Goal: Transaction & Acquisition: Purchase product/service

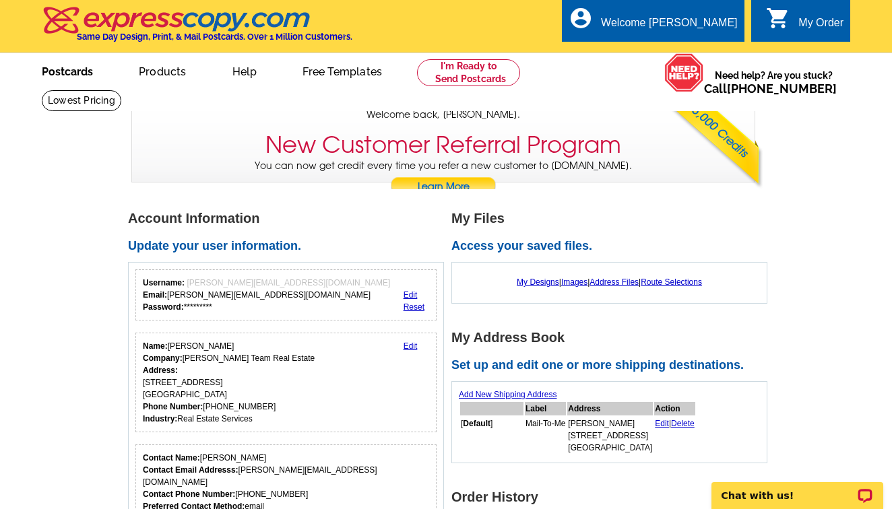
click at [69, 75] on link "Postcards" at bounding box center [67, 71] width 94 height 32
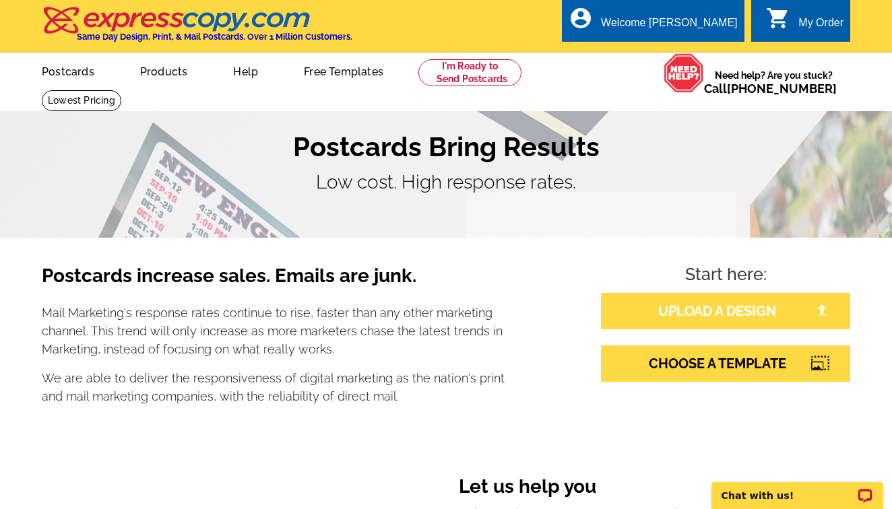
click at [728, 309] on link "UPLOAD A DESIGN" at bounding box center [725, 311] width 249 height 36
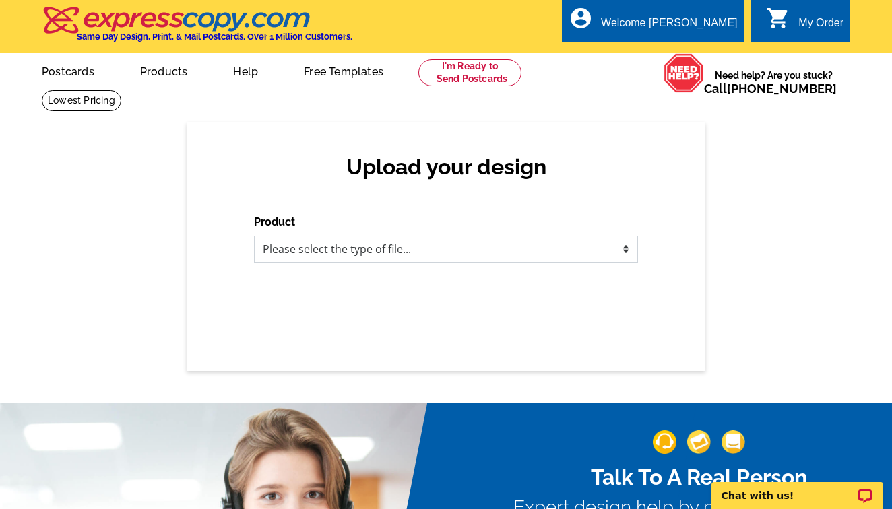
select select "1"
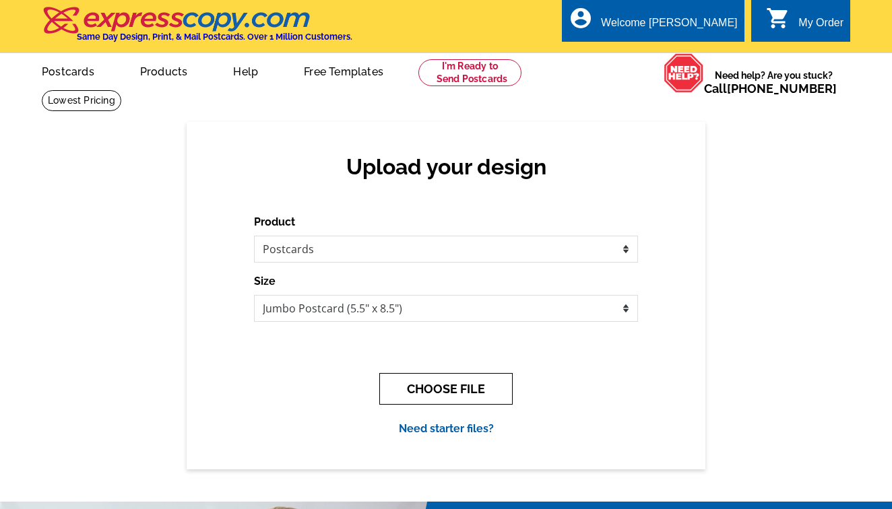
click at [478, 393] on button "CHOOSE FILE" at bounding box center [445, 389] width 133 height 32
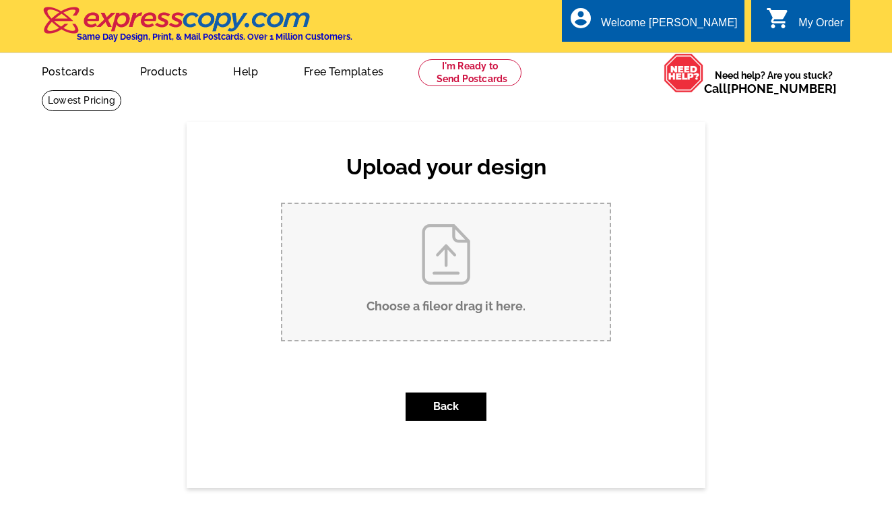
click at [452, 267] on input "Choose a file or drag it here ." at bounding box center [446, 272] width 328 height 136
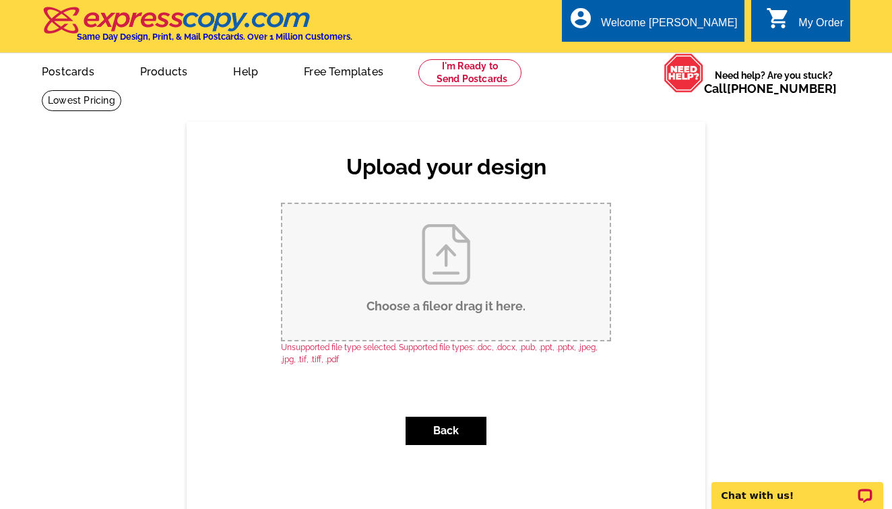
click at [445, 282] on input "Choose a file or drag it here ." at bounding box center [446, 272] width 328 height 136
click at [442, 261] on input "Choose a file or drag it here ." at bounding box center [446, 272] width 328 height 136
type input "C:\fakepath\1.jpg"
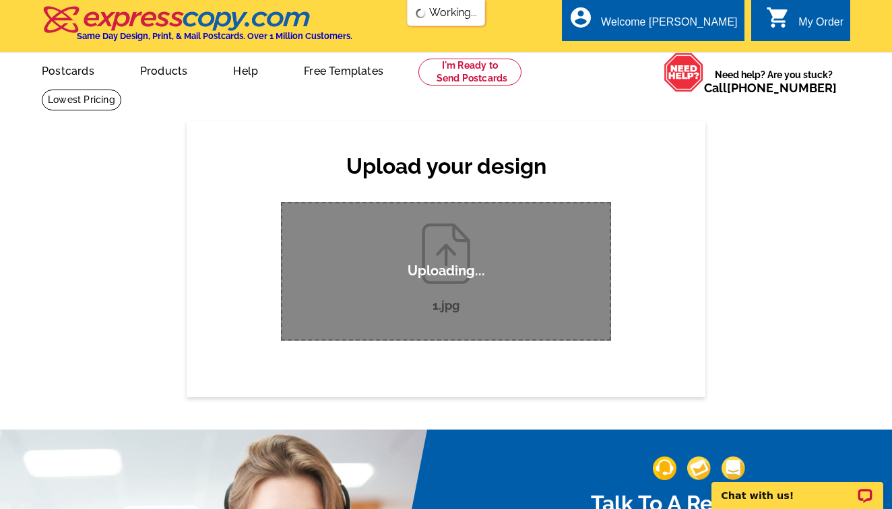
scroll to position [-2, 1]
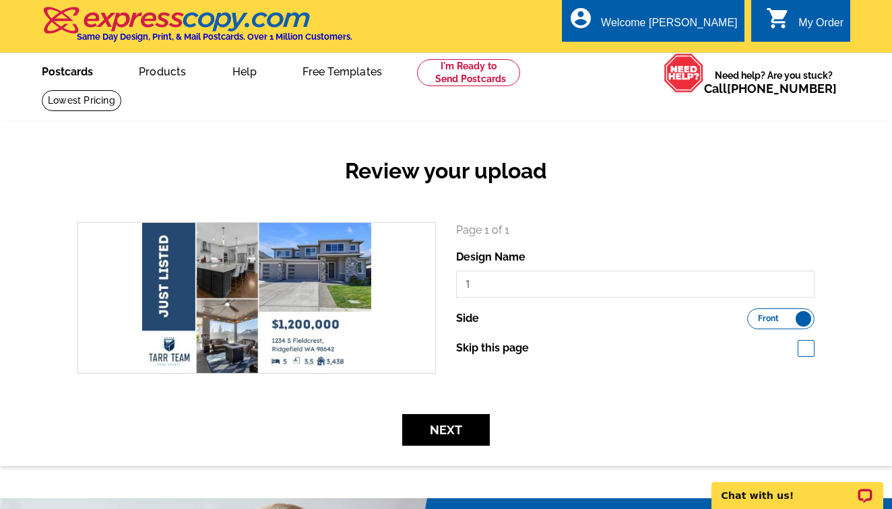
click at [59, 73] on link "Postcards" at bounding box center [67, 71] width 94 height 32
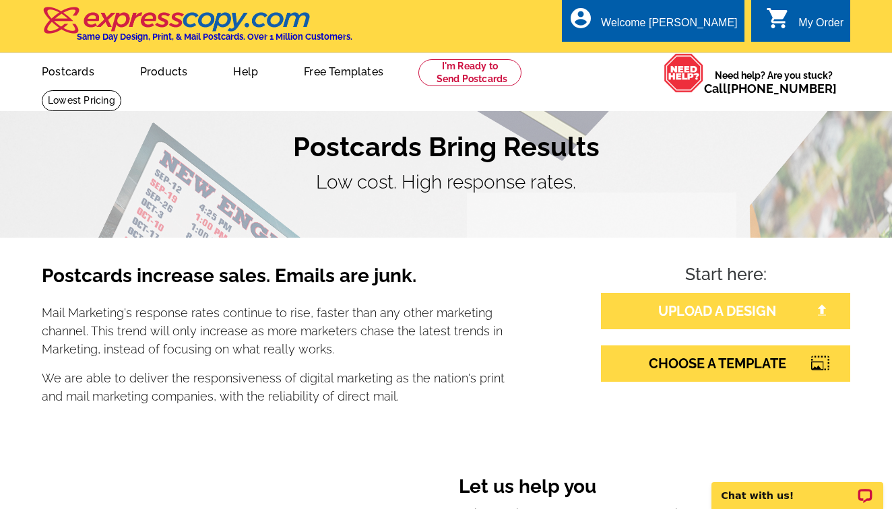
click at [702, 316] on link "UPLOAD A DESIGN" at bounding box center [725, 311] width 249 height 36
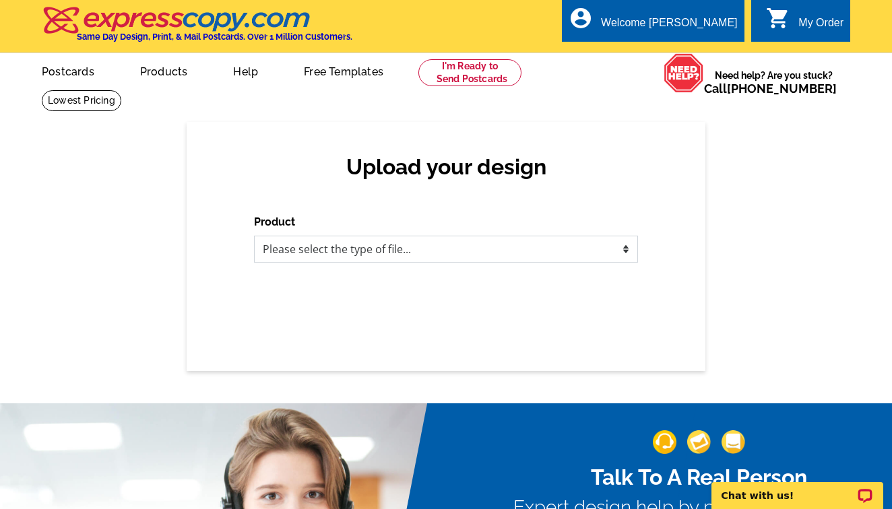
select select "1"
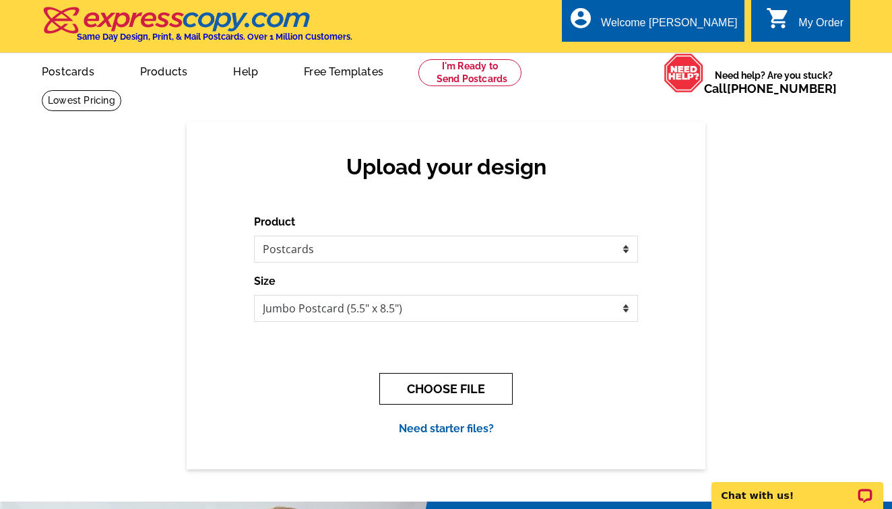
click at [462, 389] on button "CHOOSE FILE" at bounding box center [445, 389] width 133 height 32
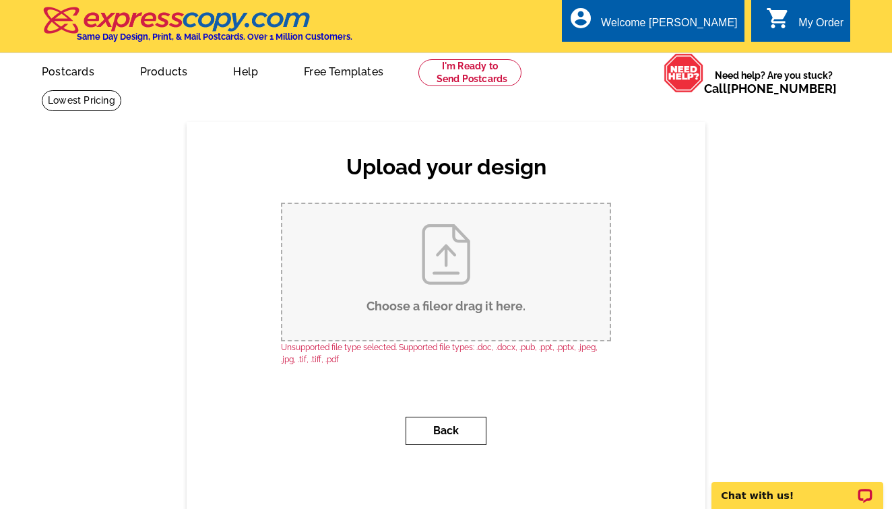
click at [456, 433] on button "Back" at bounding box center [446, 431] width 81 height 28
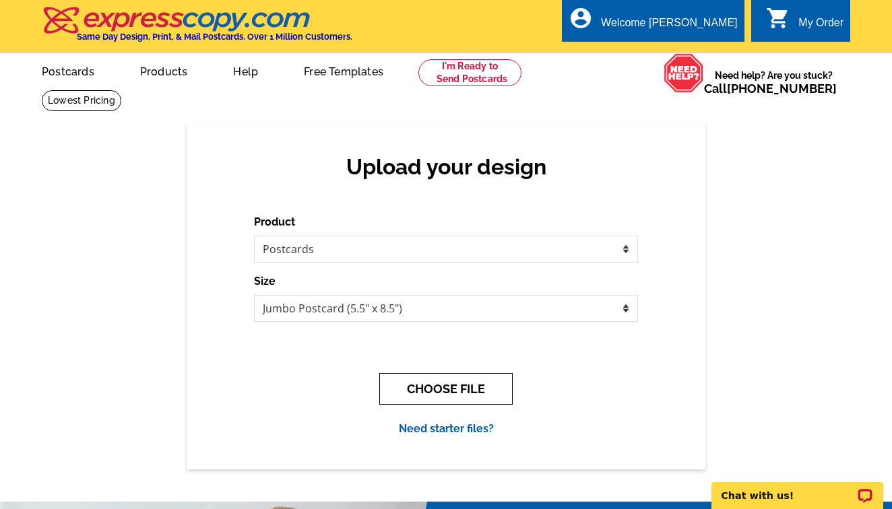
click at [427, 391] on button "CHOOSE FILE" at bounding box center [445, 389] width 133 height 32
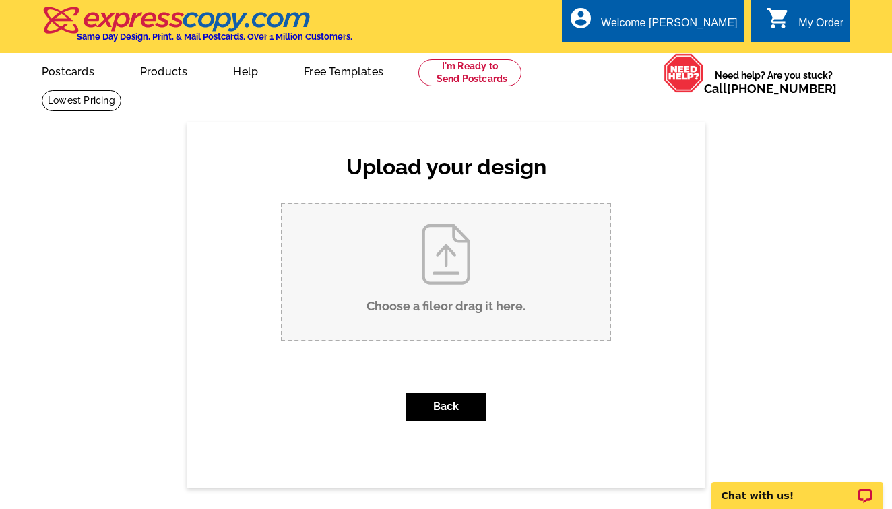
click at [410, 268] on input "Choose a file or drag it here ." at bounding box center [446, 272] width 328 height 136
click at [444, 66] on link at bounding box center [470, 72] width 103 height 27
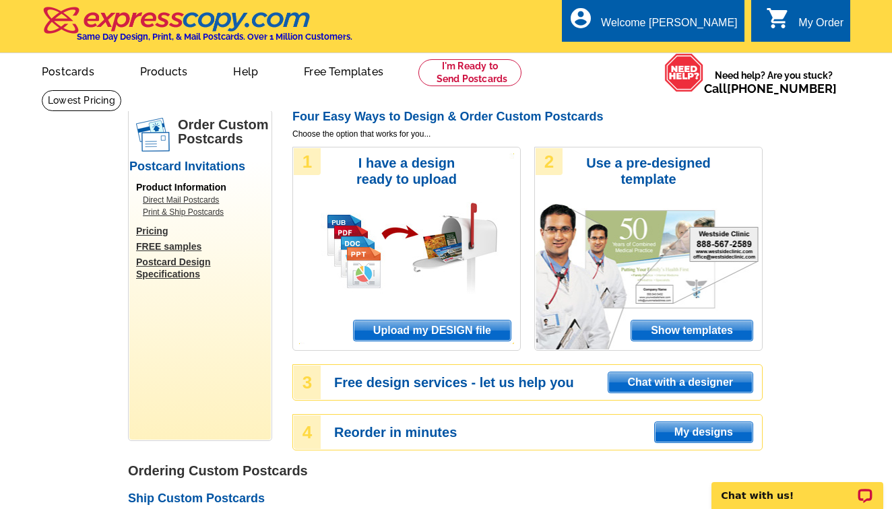
click at [468, 333] on span "Upload my DESIGN file" at bounding box center [432, 331] width 157 height 20
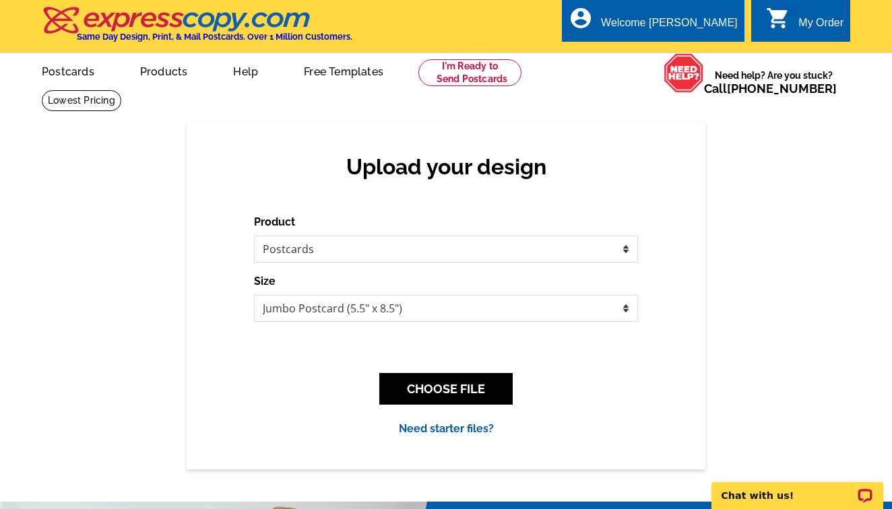
click at [458, 433] on link "Need starter files?" at bounding box center [446, 429] width 95 height 13
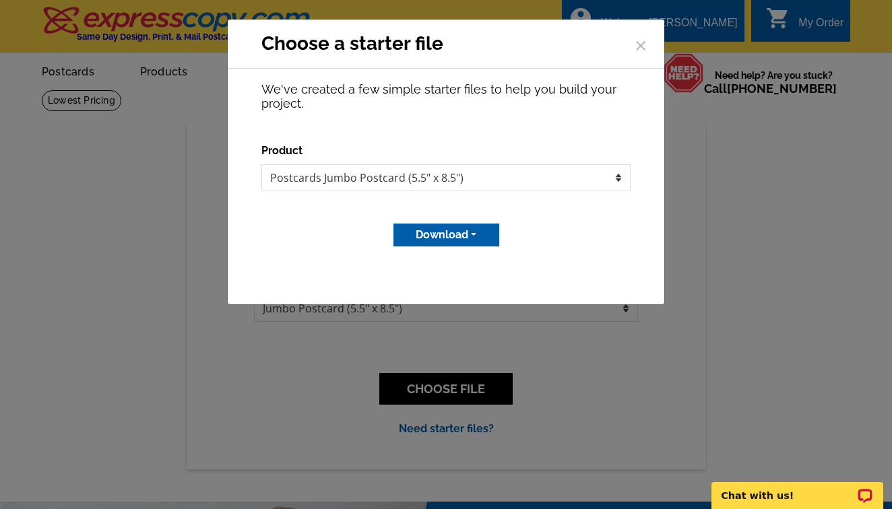
click at [447, 235] on button "Download" at bounding box center [447, 235] width 106 height 23
click at [646, 34] on span "×" at bounding box center [640, 44] width 13 height 36
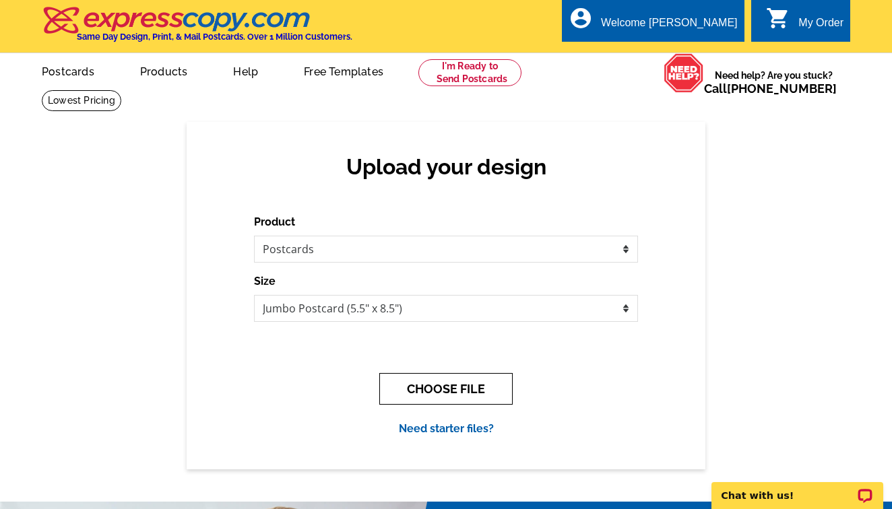
click at [466, 383] on button "CHOOSE FILE" at bounding box center [445, 389] width 133 height 32
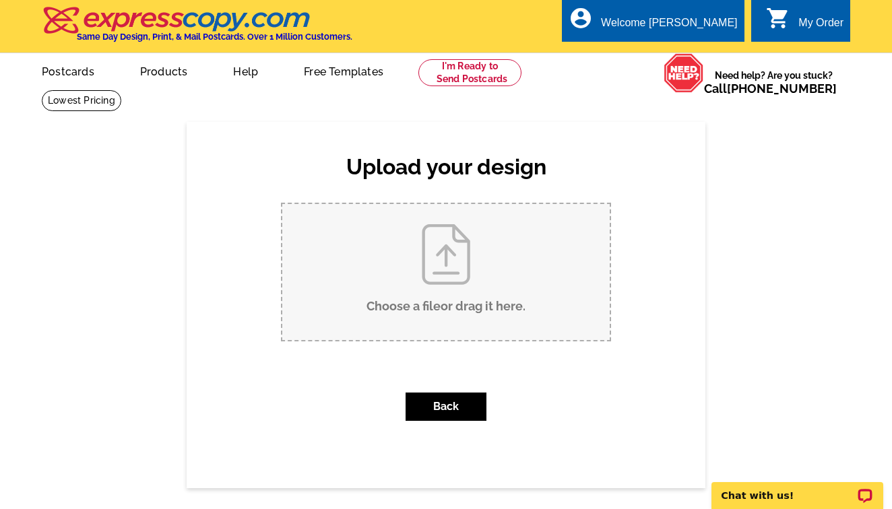
click at [439, 251] on input "Choose a file or drag it here ." at bounding box center [446, 272] width 328 height 136
type input "C:\fakepath\1.jpg"
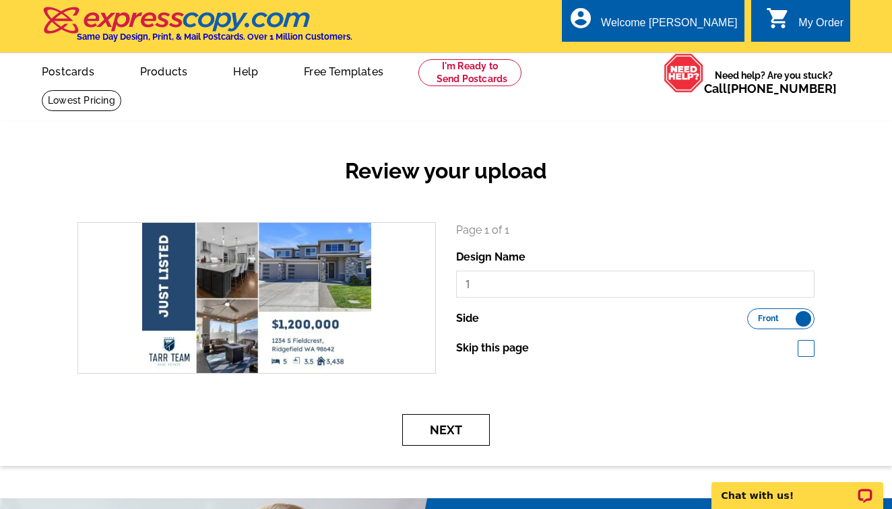
click at [466, 419] on button "Next" at bounding box center [446, 430] width 88 height 32
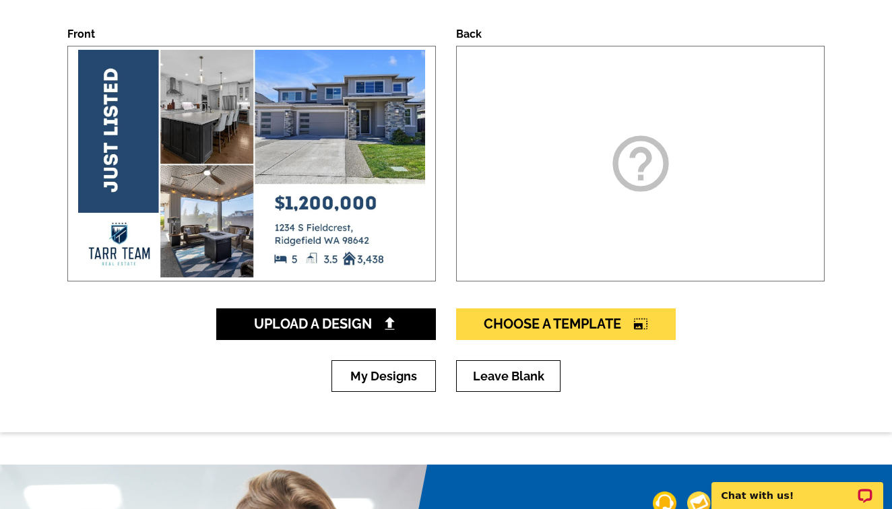
scroll to position [195, 0]
click at [666, 59] on div "help_outline" at bounding box center [640, 164] width 369 height 236
click at [623, 127] on div "help_outline" at bounding box center [640, 164] width 369 height 236
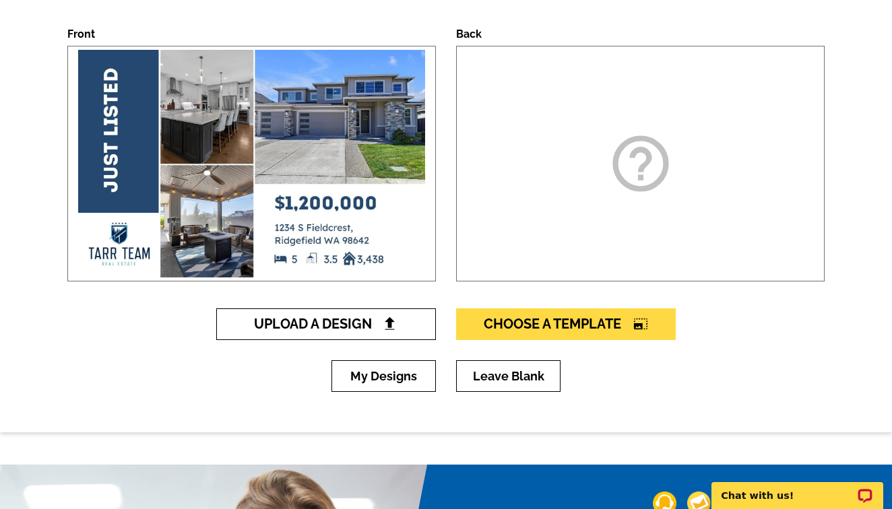
click at [346, 330] on span "Upload A Design" at bounding box center [326, 324] width 145 height 16
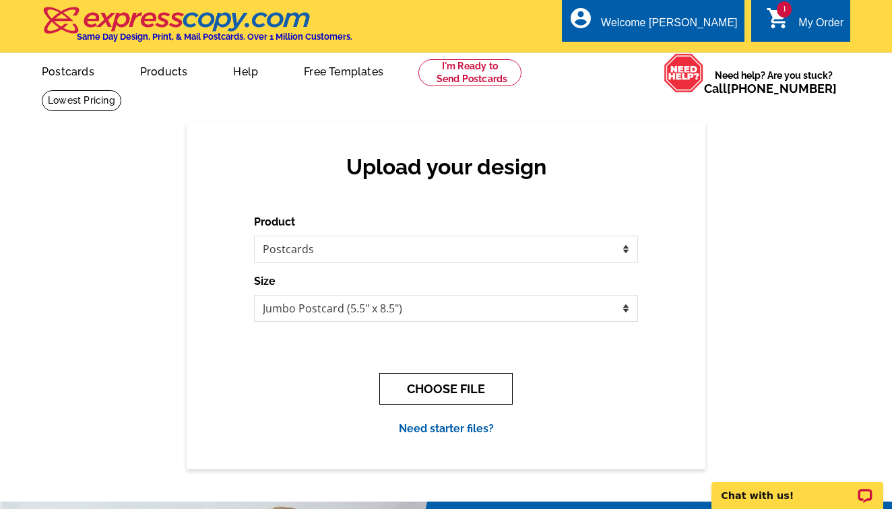
click at [425, 392] on button "CHOOSE FILE" at bounding box center [445, 389] width 133 height 32
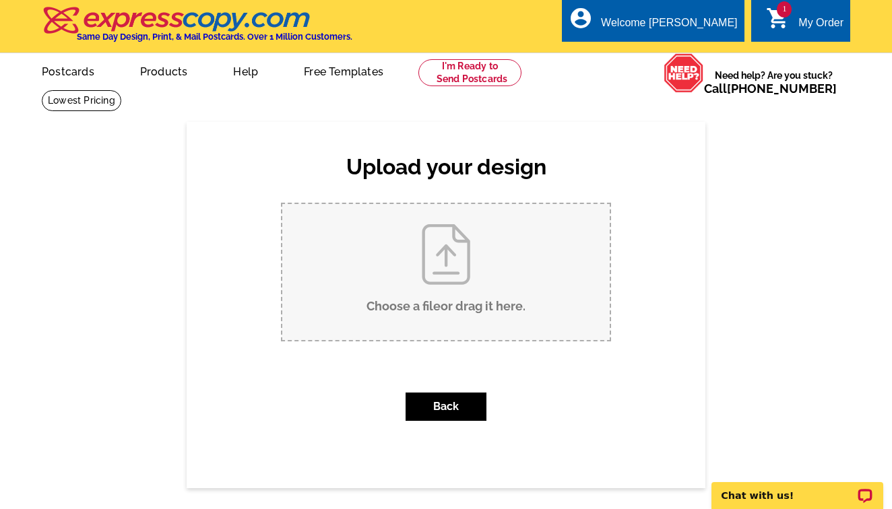
click at [411, 272] on input "Choose a file or drag it here ." at bounding box center [446, 272] width 328 height 136
type input "C:\fakepath\2.jpg"
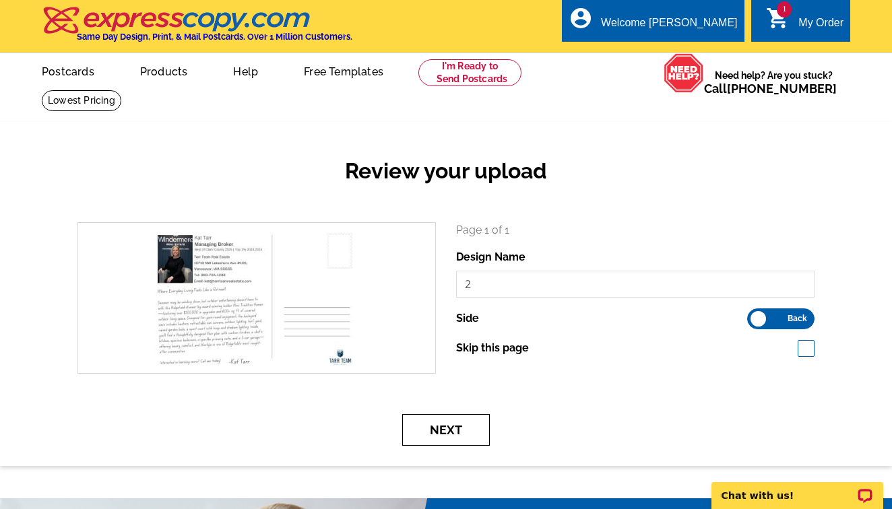
click at [460, 431] on button "Next" at bounding box center [446, 430] width 88 height 32
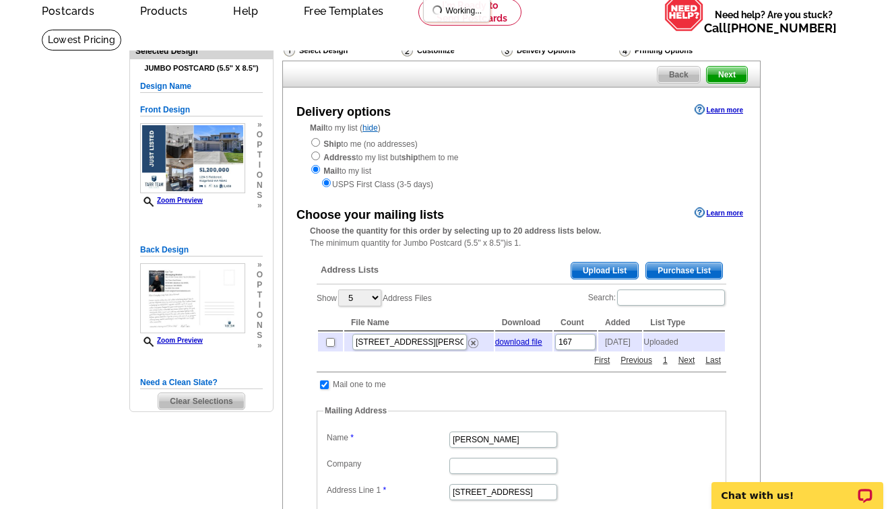
scroll to position [63, 0]
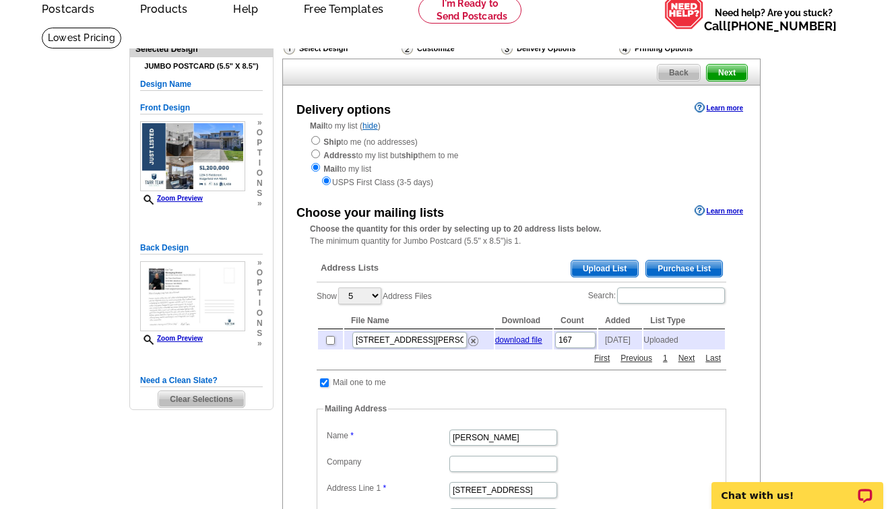
click at [596, 263] on span "Upload List" at bounding box center [604, 269] width 67 height 16
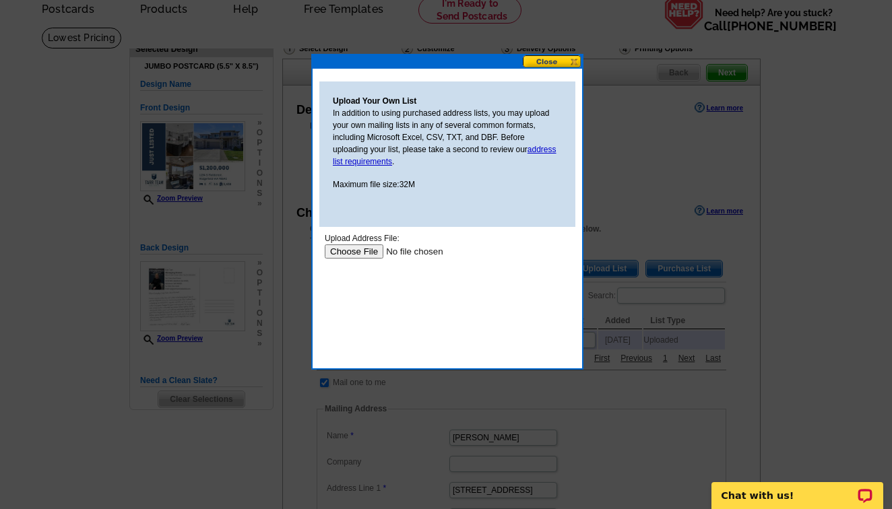
scroll to position [0, 0]
click at [559, 64] on button at bounding box center [552, 61] width 59 height 13
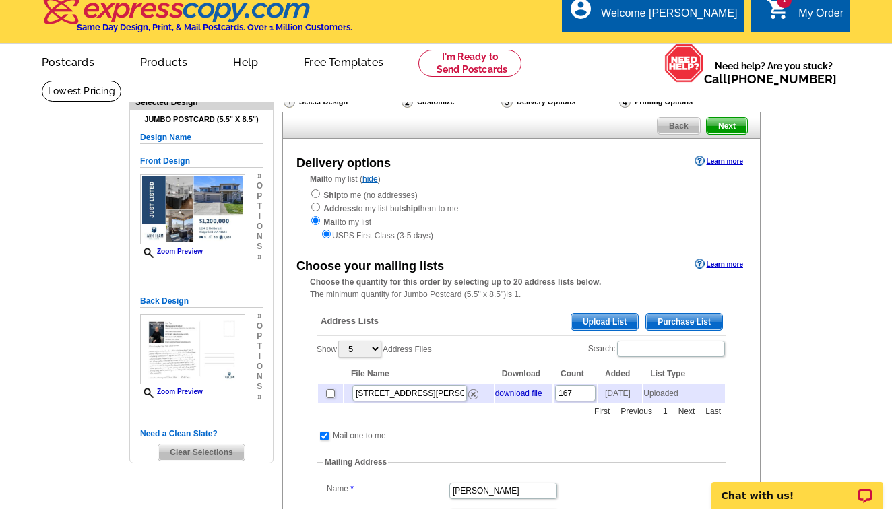
scroll to position [11, 0]
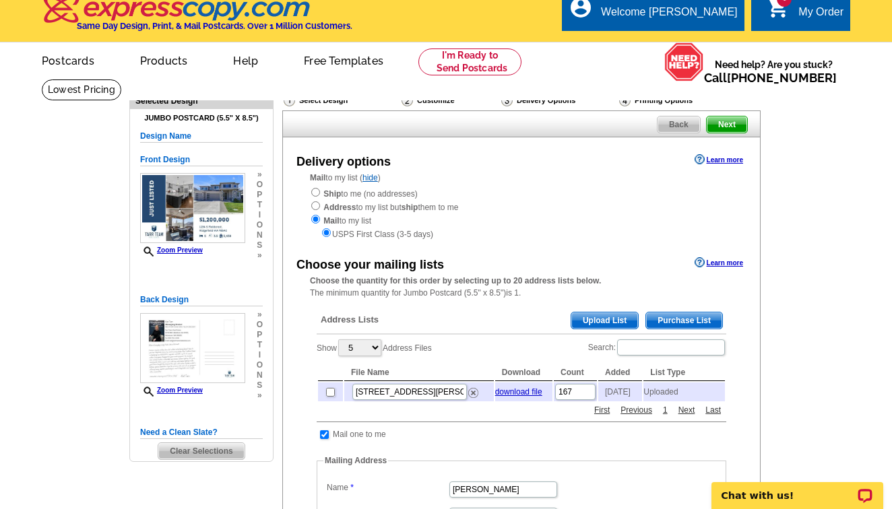
click at [692, 126] on span "Back" at bounding box center [679, 125] width 42 height 16
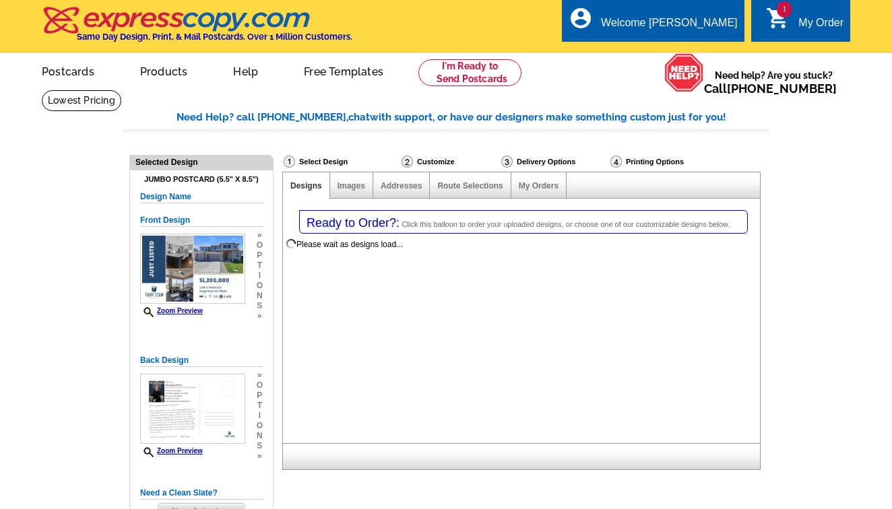
select select "1"
select select "2"
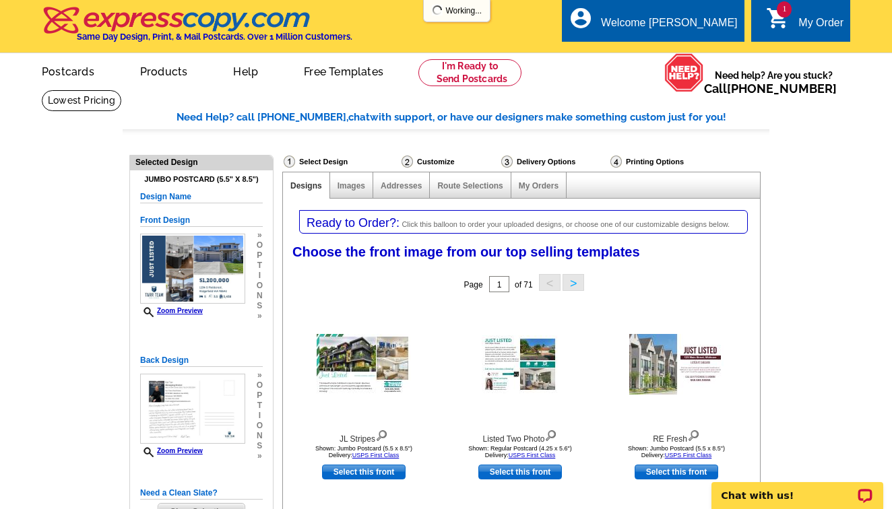
select select "785"
click at [803, 23] on div "My Order" at bounding box center [821, 26] width 45 height 19
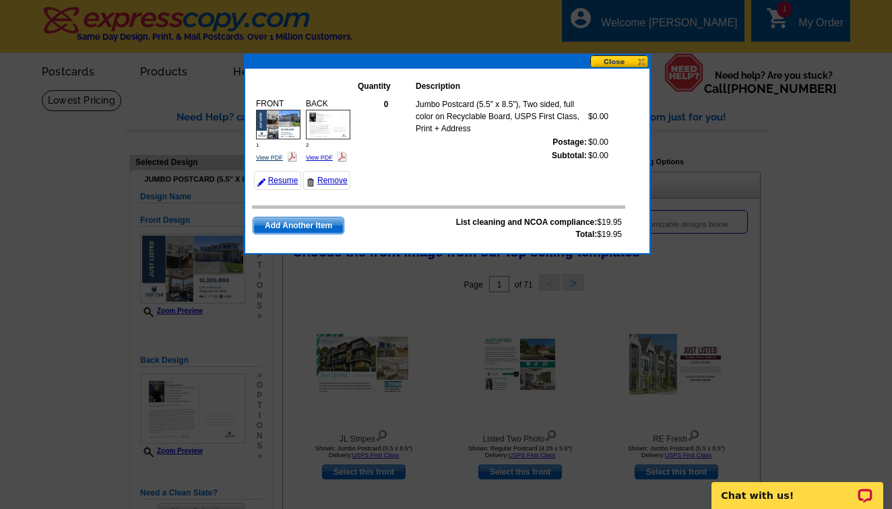
click at [274, 156] on link "View PDF" at bounding box center [269, 157] width 27 height 7
click at [287, 186] on link "Resume" at bounding box center [277, 180] width 47 height 19
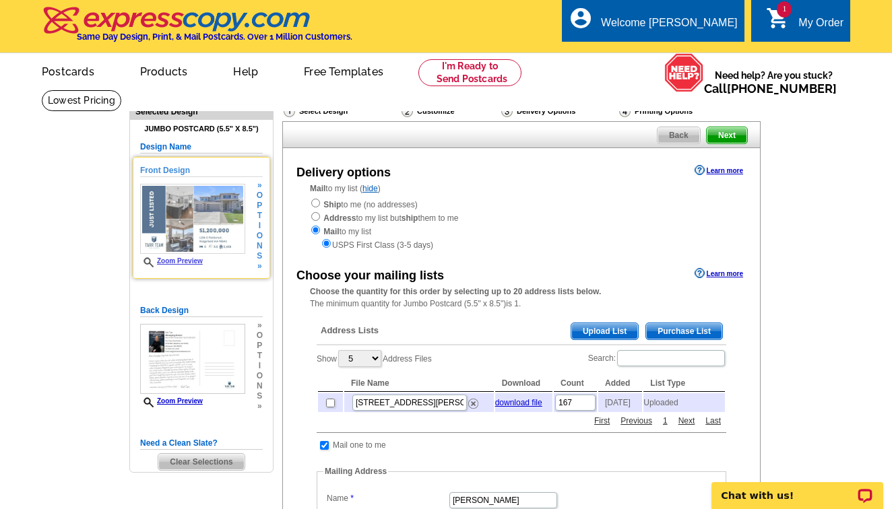
click at [182, 224] on img at bounding box center [192, 219] width 105 height 70
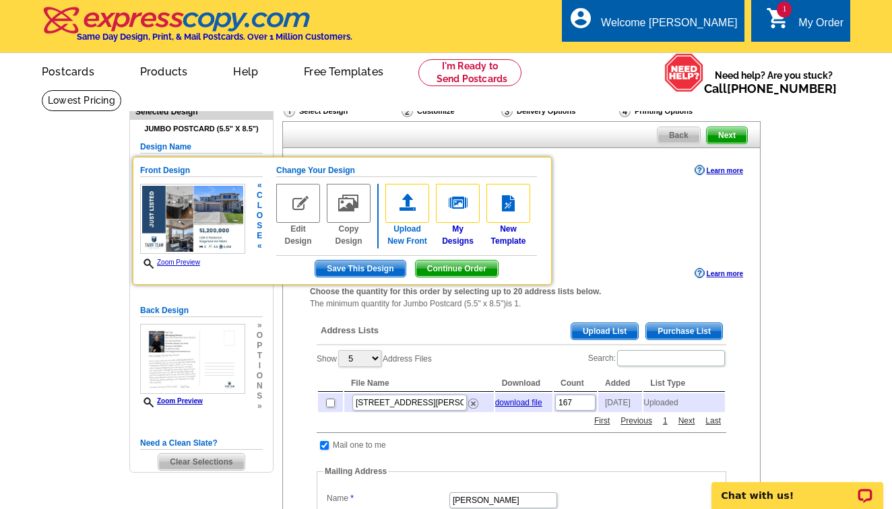
click at [402, 207] on img at bounding box center [407, 203] width 44 height 39
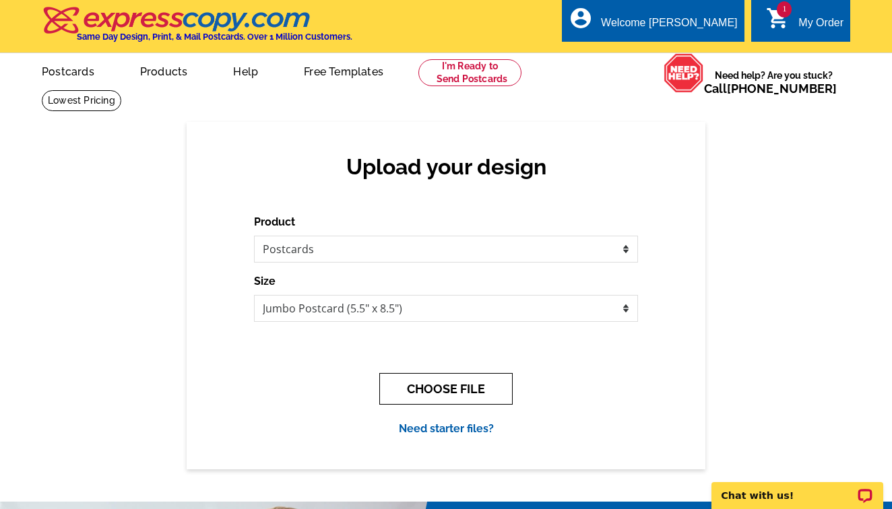
click at [458, 396] on button "CHOOSE FILE" at bounding box center [445, 389] width 133 height 32
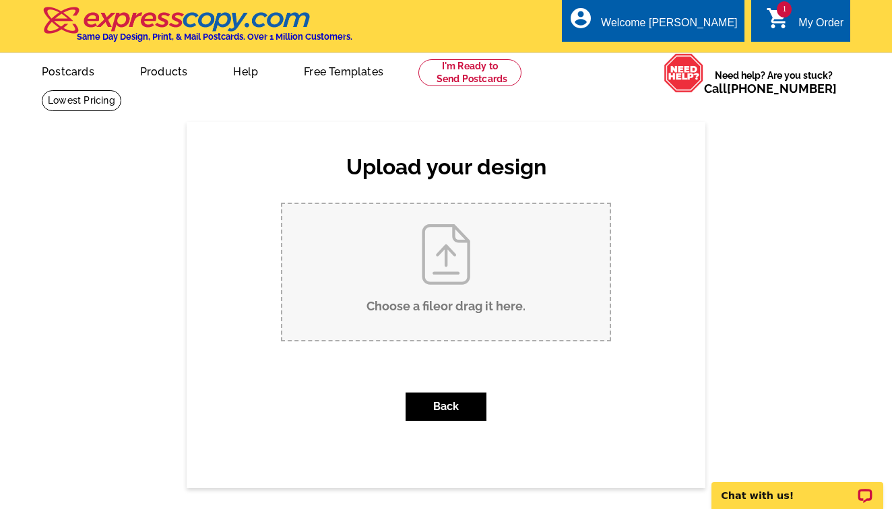
click at [455, 250] on input "Choose a file or drag it here ." at bounding box center [446, 272] width 328 height 136
type input "C:\fakepath\1243 s fielders..jpg"
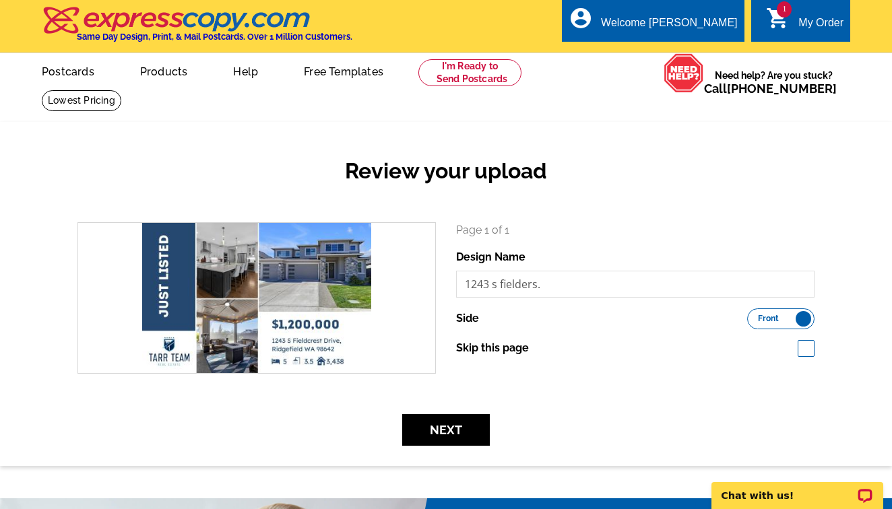
scroll to position [36, 0]
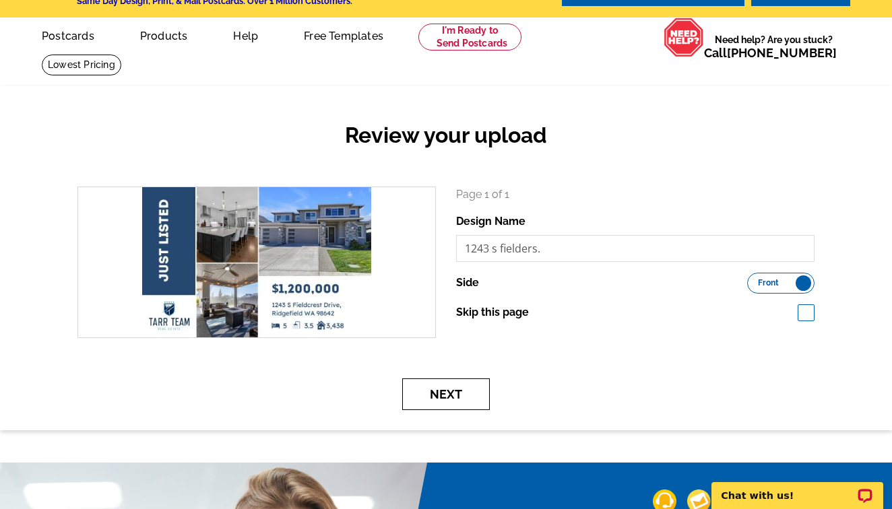
click at [451, 401] on button "Next" at bounding box center [446, 395] width 88 height 32
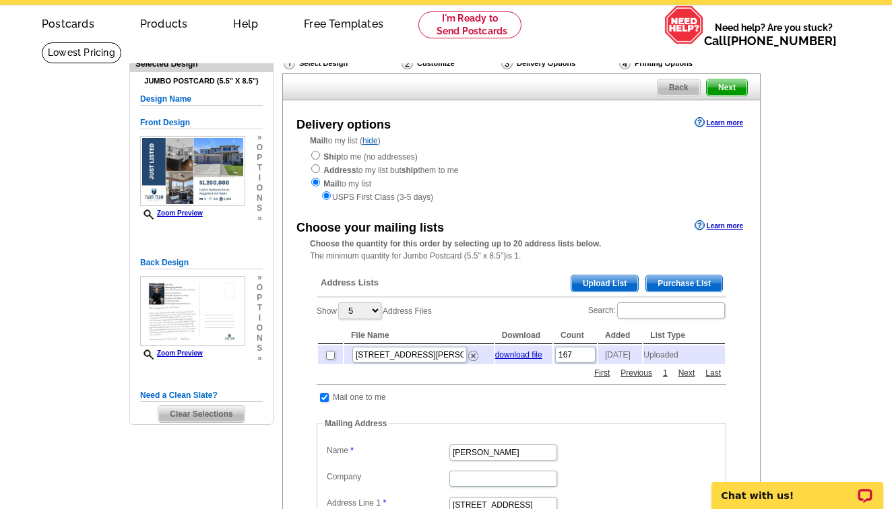
scroll to position [49, 0]
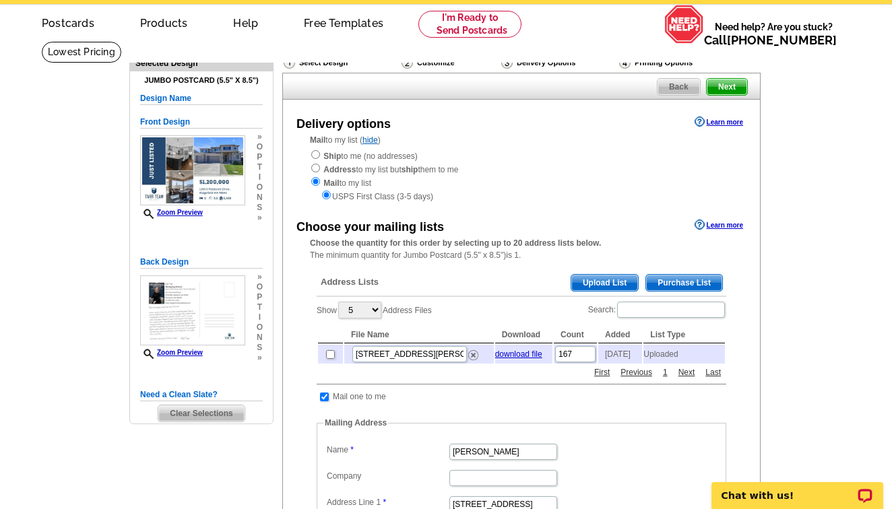
click at [628, 281] on span "Upload List" at bounding box center [604, 283] width 67 height 16
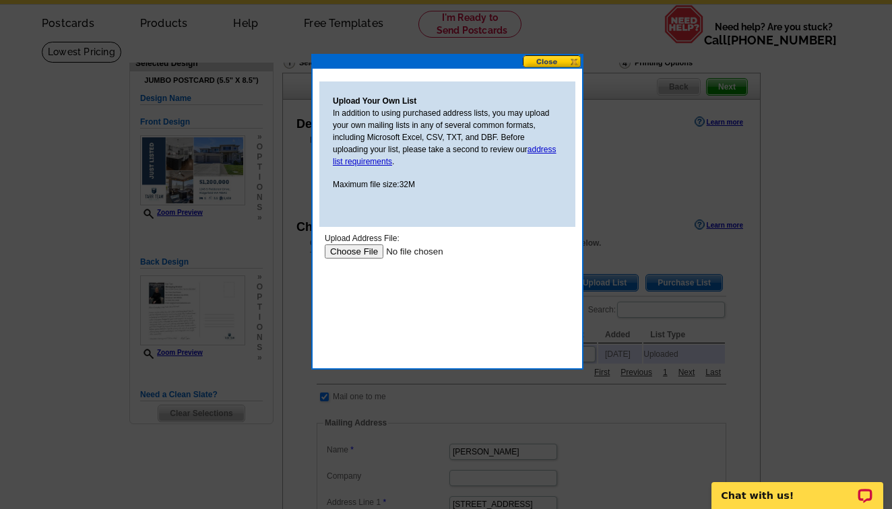
scroll to position [0, 0]
click at [348, 250] on input "file" at bounding box center [410, 252] width 171 height 14
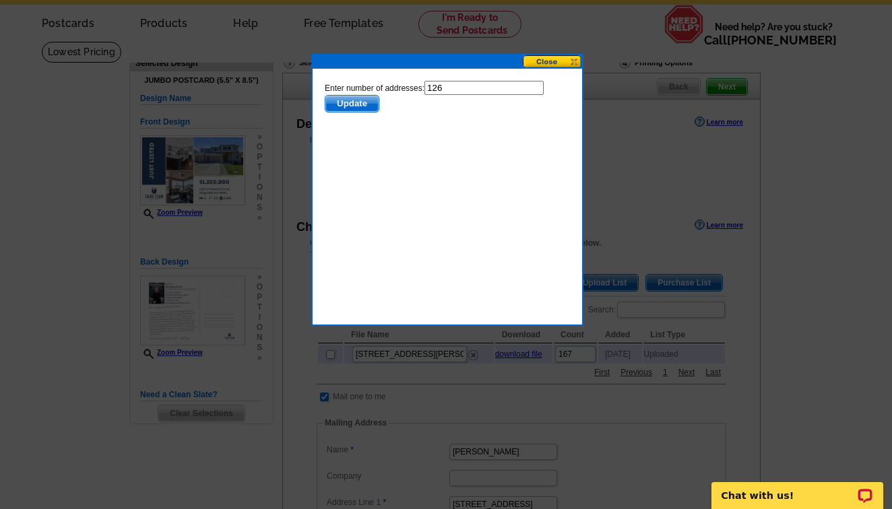
click at [358, 102] on span "Update" at bounding box center [352, 104] width 53 height 16
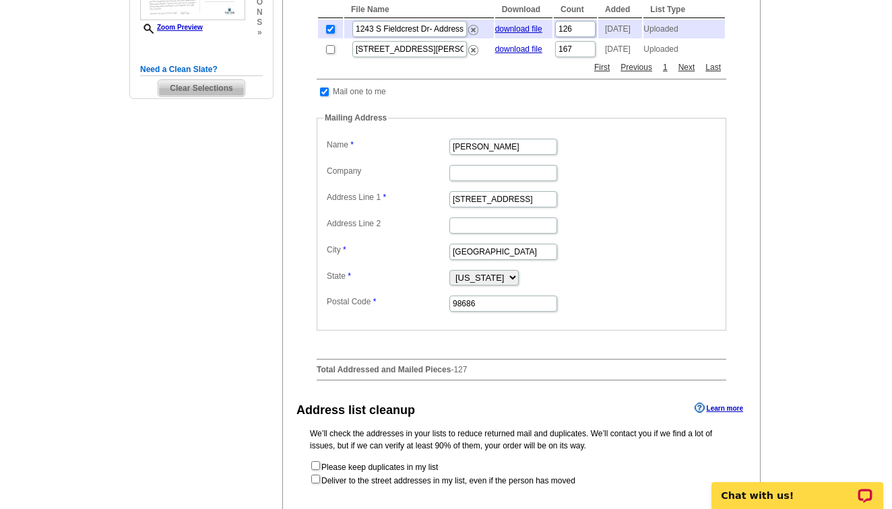
scroll to position [427, 0]
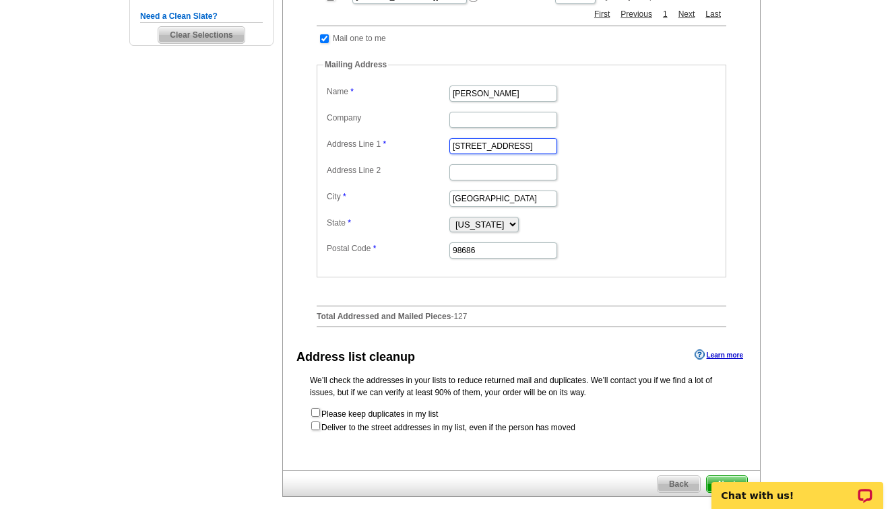
click at [507, 150] on input "[STREET_ADDRESS]" at bounding box center [504, 146] width 108 height 16
paste input "[STREET_ADDRESS]"
type input "[STREET_ADDRESS]"
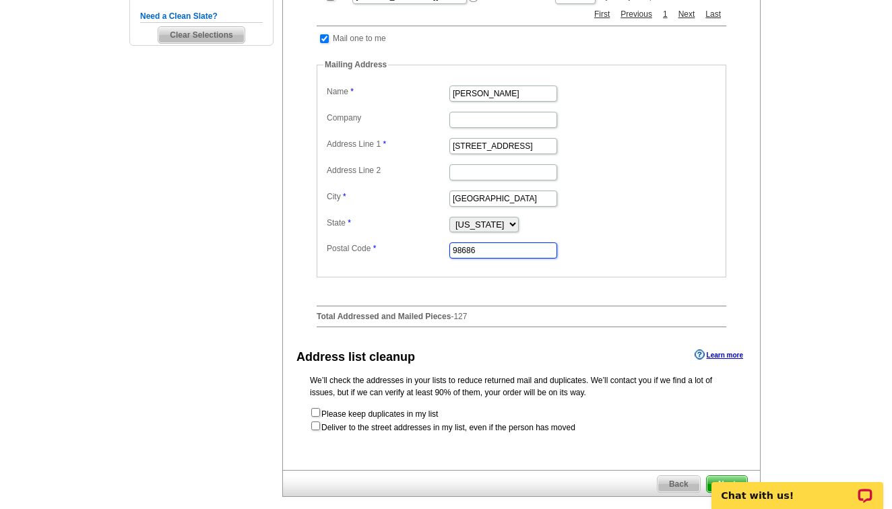
click at [472, 251] on input "98686" at bounding box center [504, 251] width 108 height 16
paste input "98661"
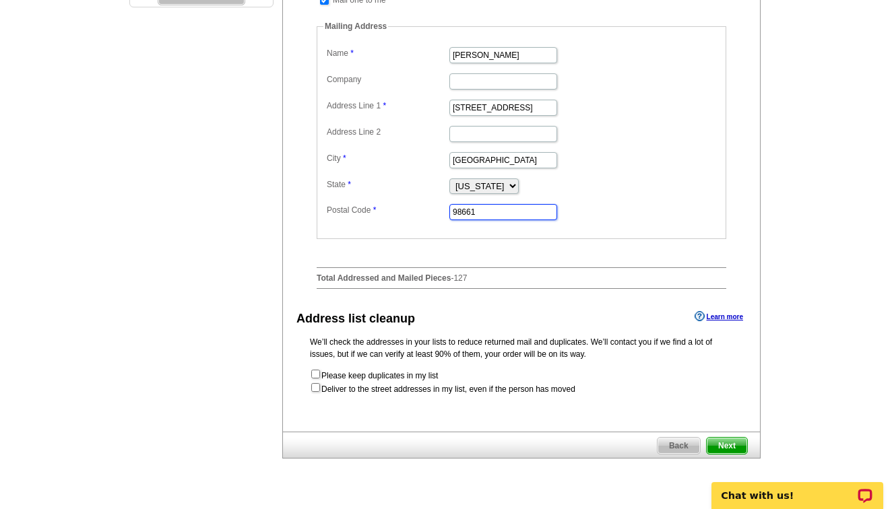
scroll to position [467, 0]
type input "98661"
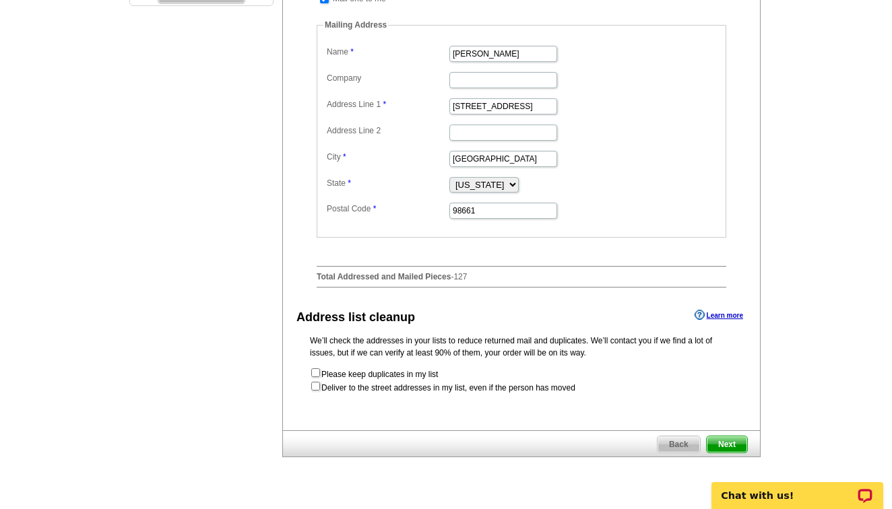
click at [524, 390] on form "Please keep duplicates in my list Deliver to the street addresses in my list, e…" at bounding box center [521, 380] width 423 height 27
click at [317, 389] on input "checkbox" at bounding box center [315, 386] width 9 height 9
checkbox input "true"
radio input "true"
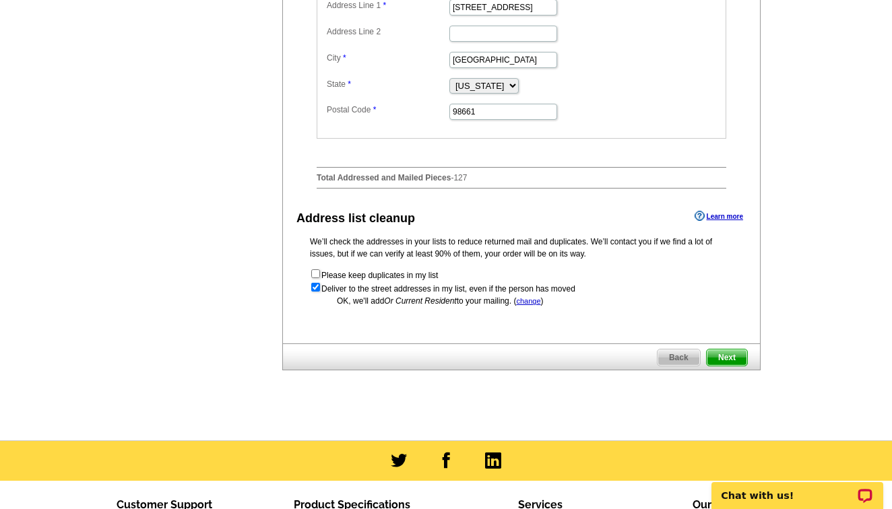
scroll to position [597, 0]
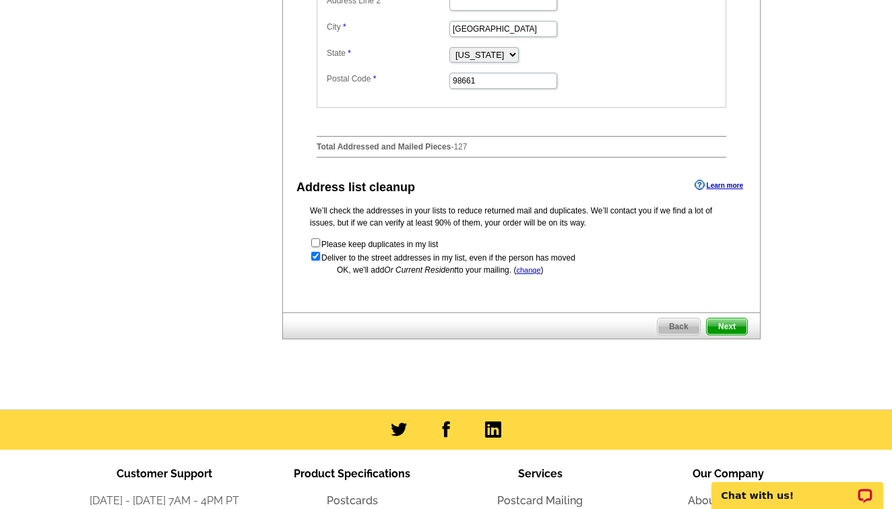
click at [739, 328] on span "Next" at bounding box center [727, 327] width 40 height 16
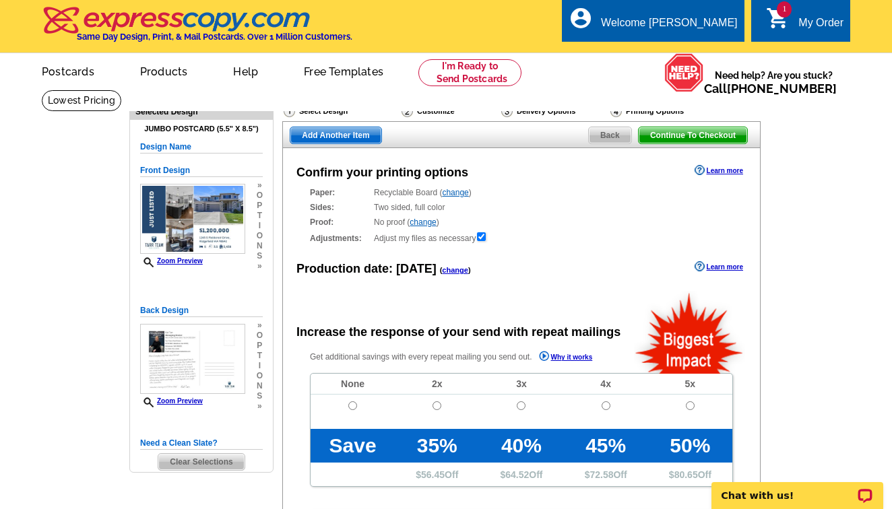
radio input "false"
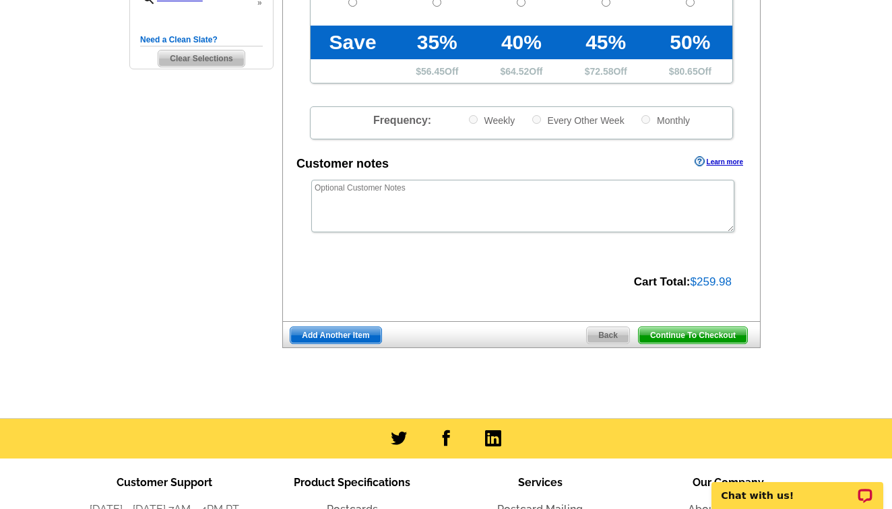
scroll to position [405, 0]
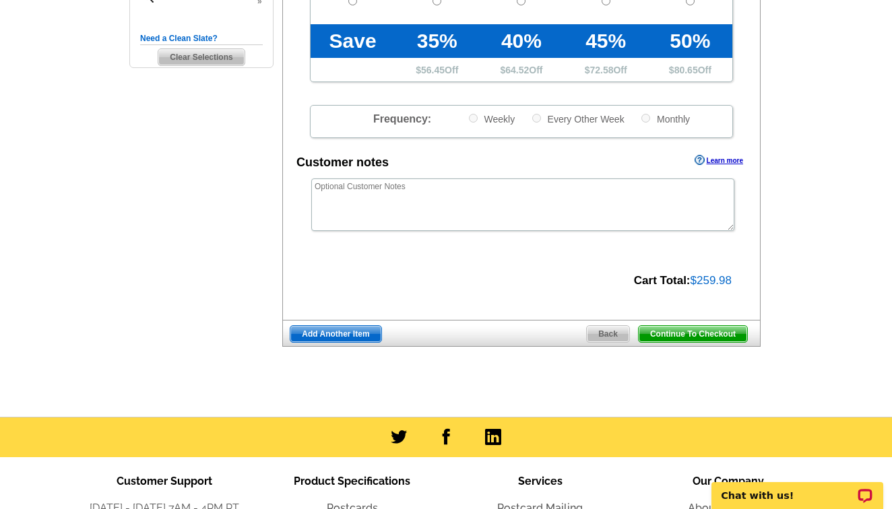
click at [735, 329] on span "Continue To Checkout" at bounding box center [693, 334] width 109 height 16
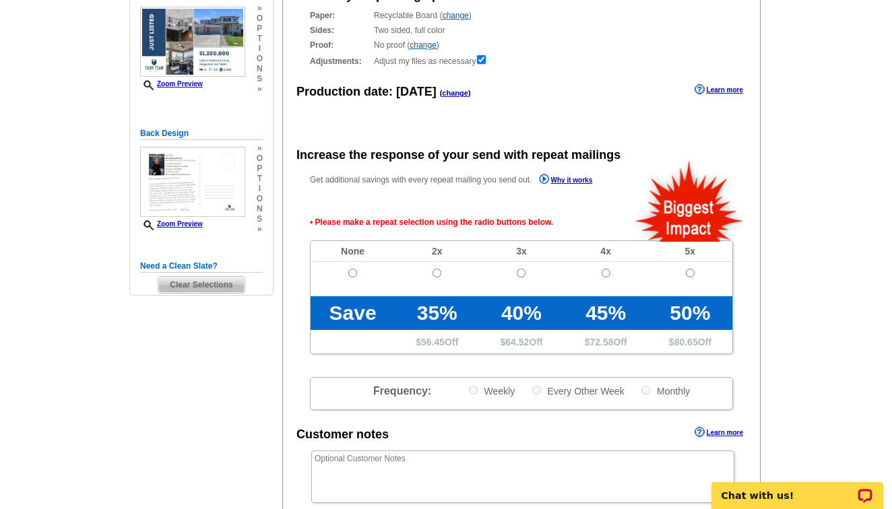
scroll to position [175, 0]
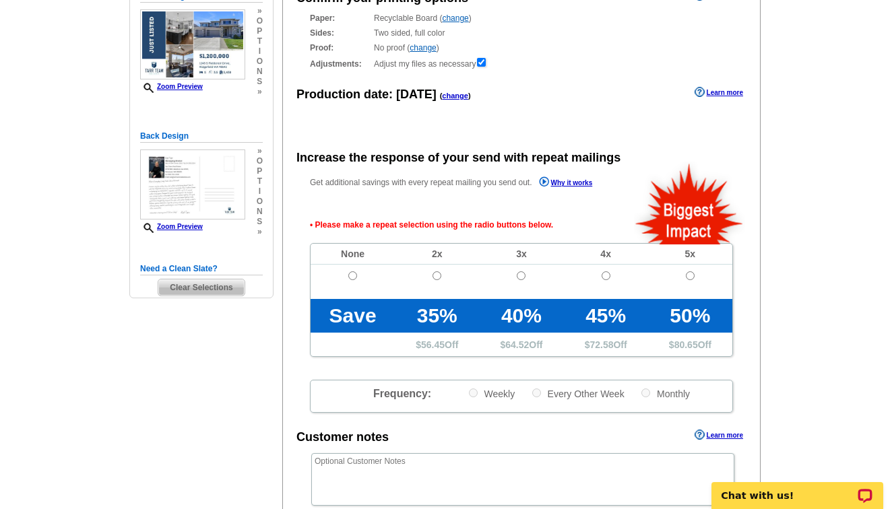
click at [352, 272] on input "radio" at bounding box center [352, 276] width 9 height 9
radio input "true"
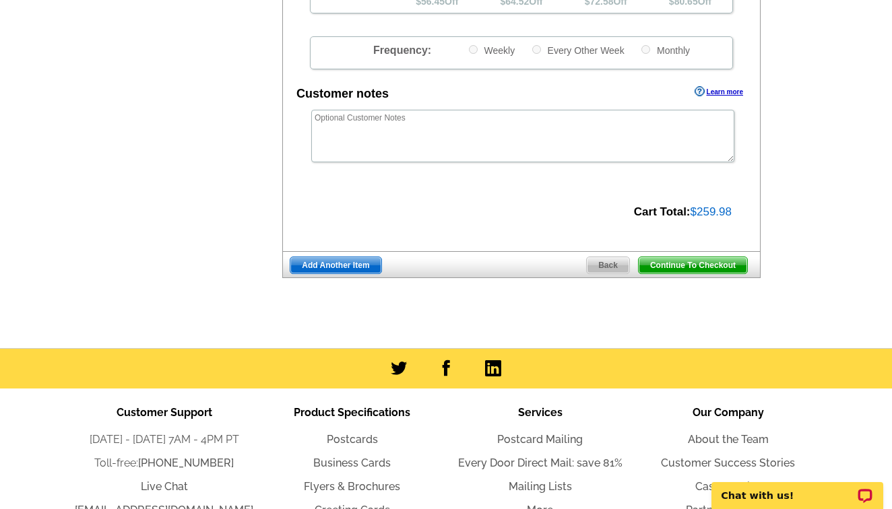
scroll to position [519, 0]
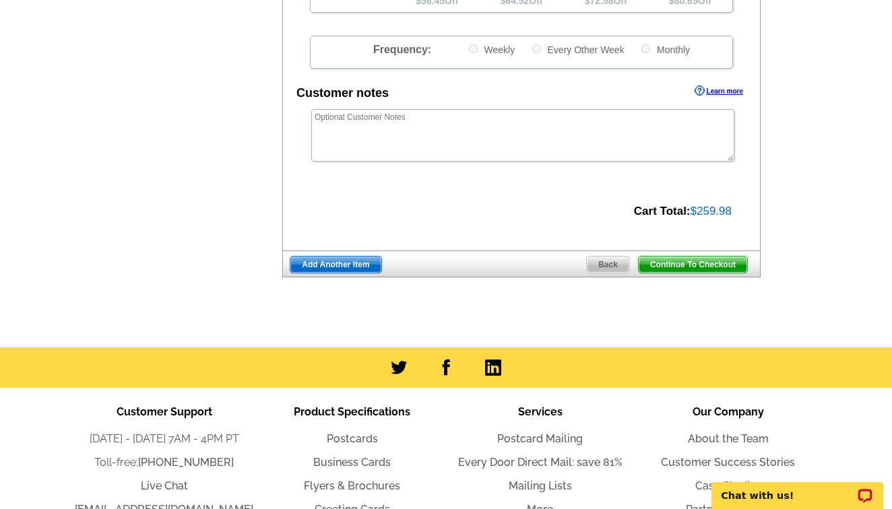
click at [360, 261] on span "Add Another Item" at bounding box center [335, 265] width 90 height 16
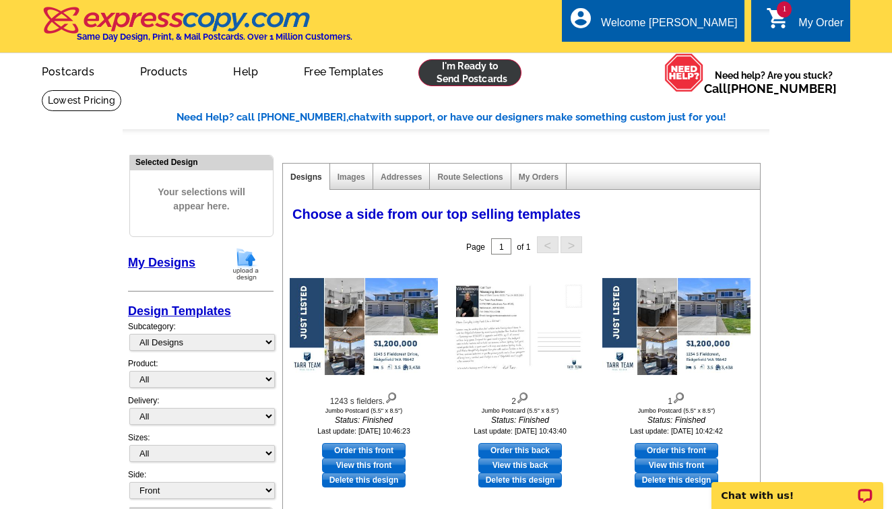
click at [478, 77] on link at bounding box center [470, 72] width 103 height 27
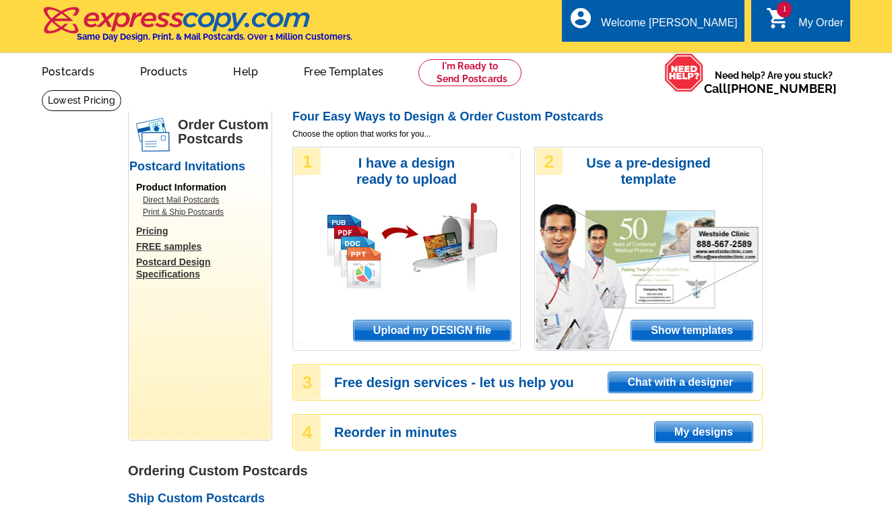
click at [428, 340] on link "Upload my DESIGN file" at bounding box center [432, 331] width 158 height 22
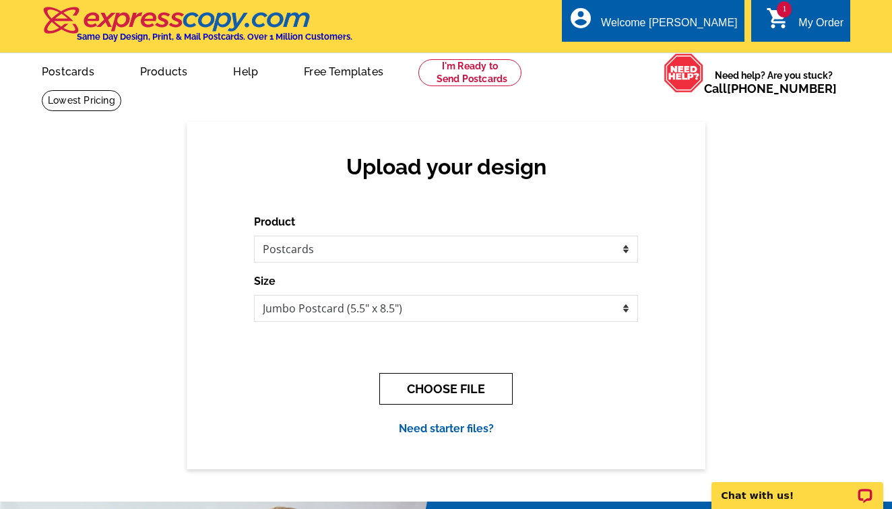
click at [430, 381] on button "CHOOSE FILE" at bounding box center [445, 389] width 133 height 32
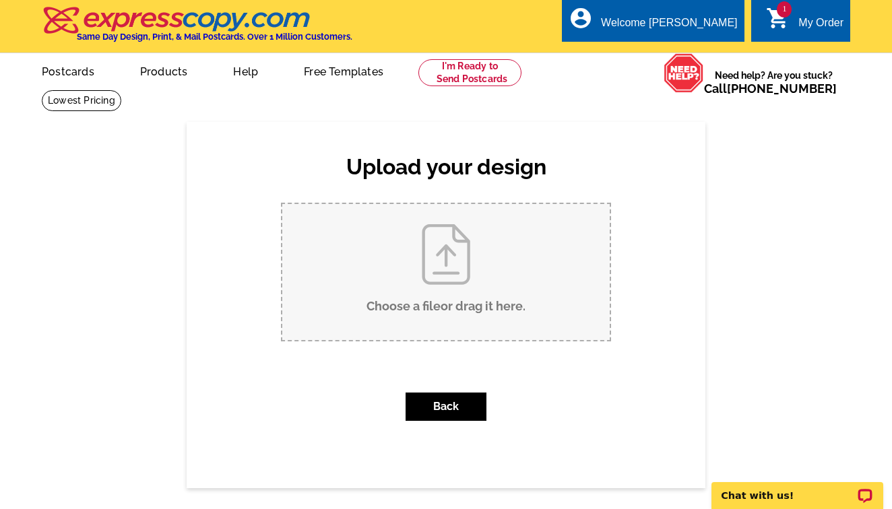
click at [399, 304] on input "Choose a file or drag it here ." at bounding box center [446, 272] width 328 height 136
click at [412, 231] on input "Choose a file or drag it here ." at bounding box center [446, 272] width 328 height 136
type input "C:\fakepath\1.jpg"
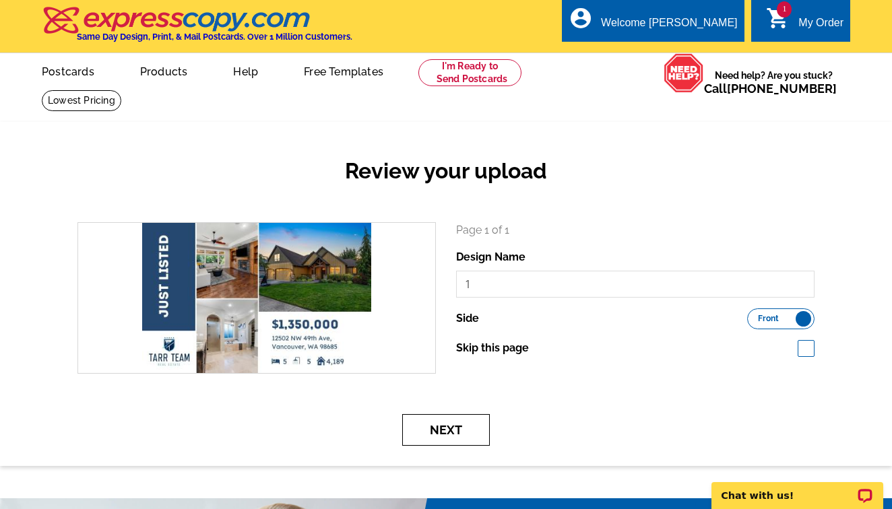
click at [454, 431] on button "Next" at bounding box center [446, 430] width 88 height 32
click at [461, 433] on button "Next" at bounding box center [446, 430] width 88 height 32
click at [463, 421] on button "Next" at bounding box center [446, 430] width 88 height 32
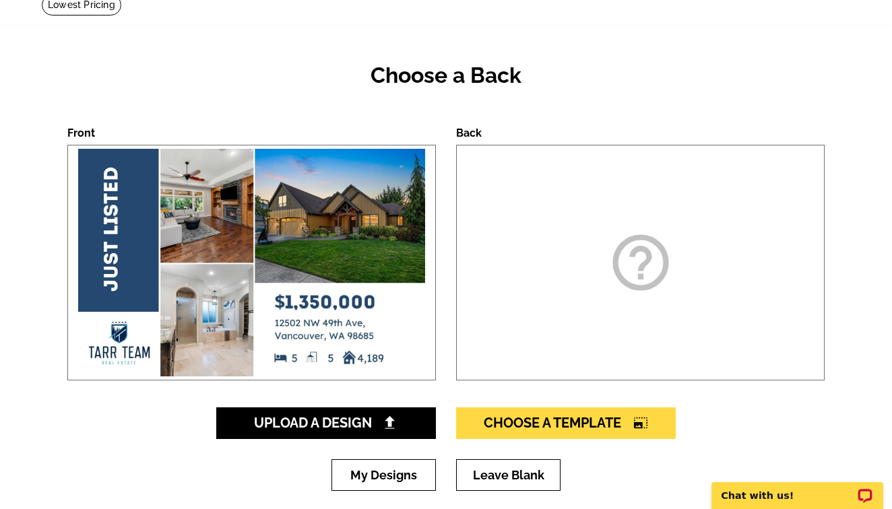
scroll to position [105, 0]
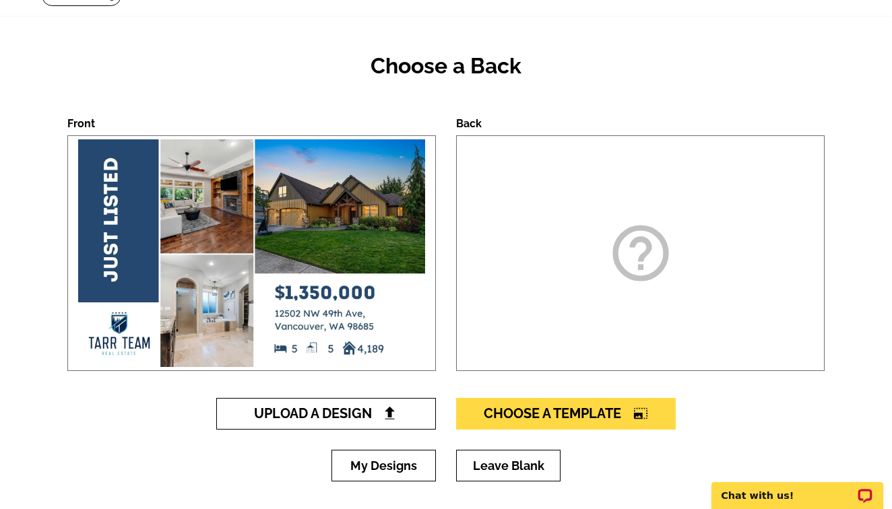
click at [354, 423] on link "Upload A Design" at bounding box center [326, 414] width 220 height 32
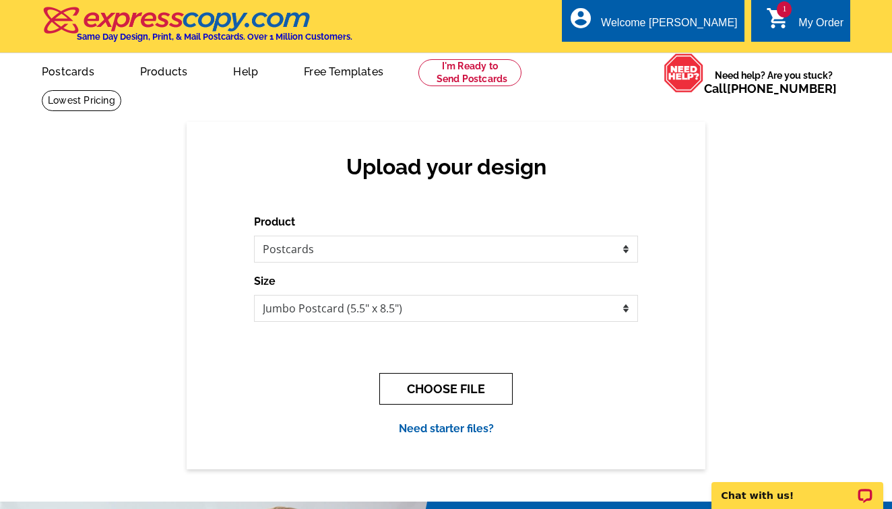
click at [448, 386] on button "CHOOSE FILE" at bounding box center [445, 389] width 133 height 32
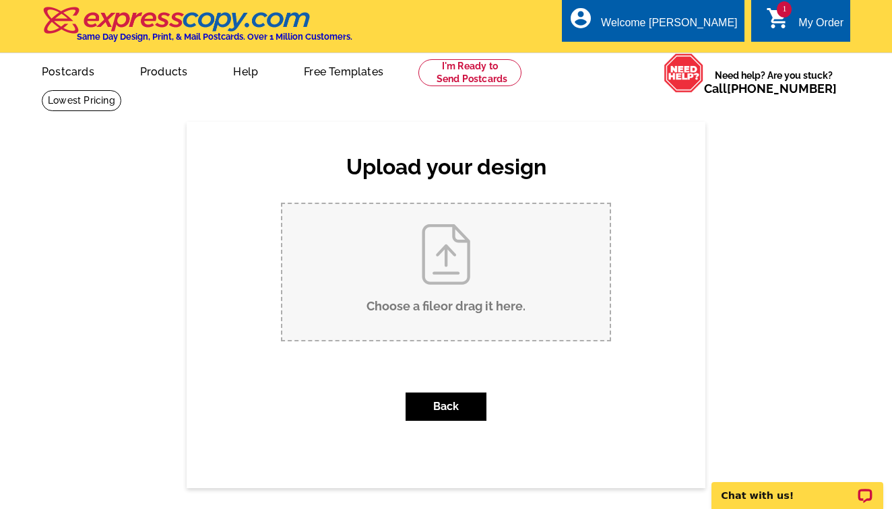
click at [458, 269] on input "Choose a file or drag it here ." at bounding box center [446, 272] width 328 height 136
type input "C:\fakepath\2.jpg"
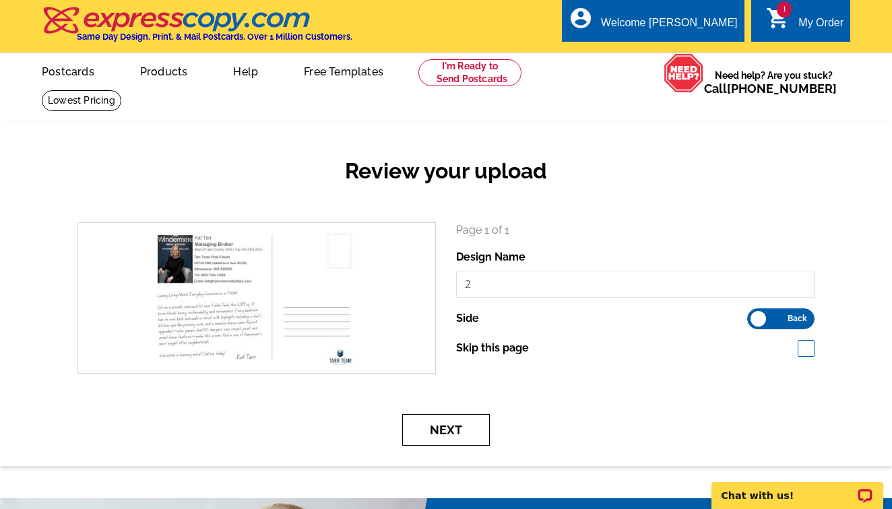
click at [458, 427] on button "Next" at bounding box center [446, 430] width 88 height 32
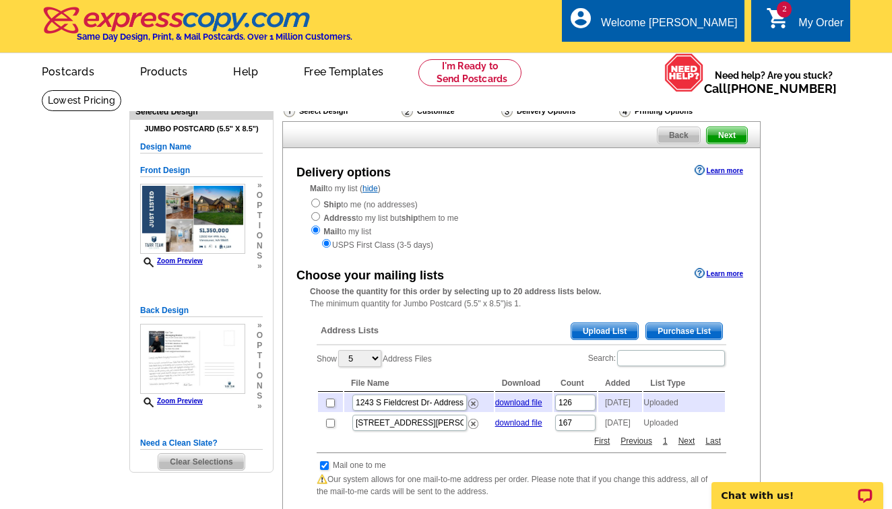
click at [780, 9] on span "2" at bounding box center [784, 9] width 15 height 16
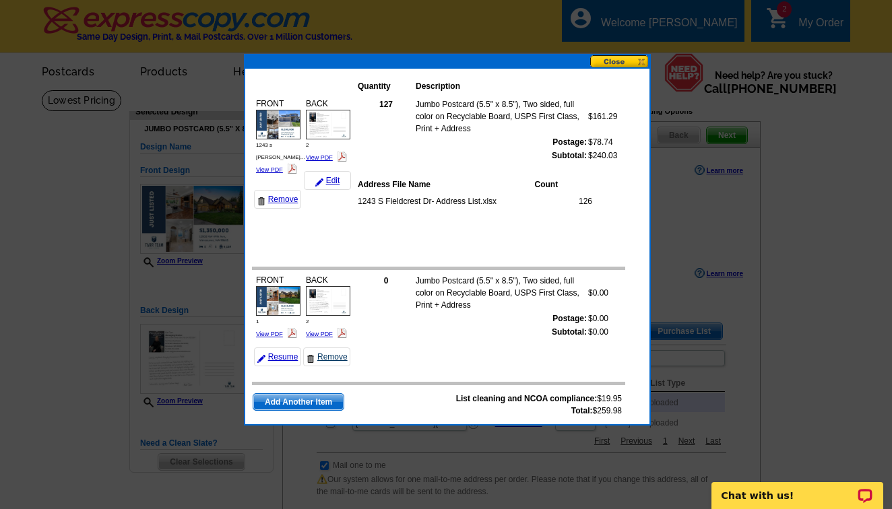
click at [336, 359] on link "Remove" at bounding box center [326, 357] width 47 height 19
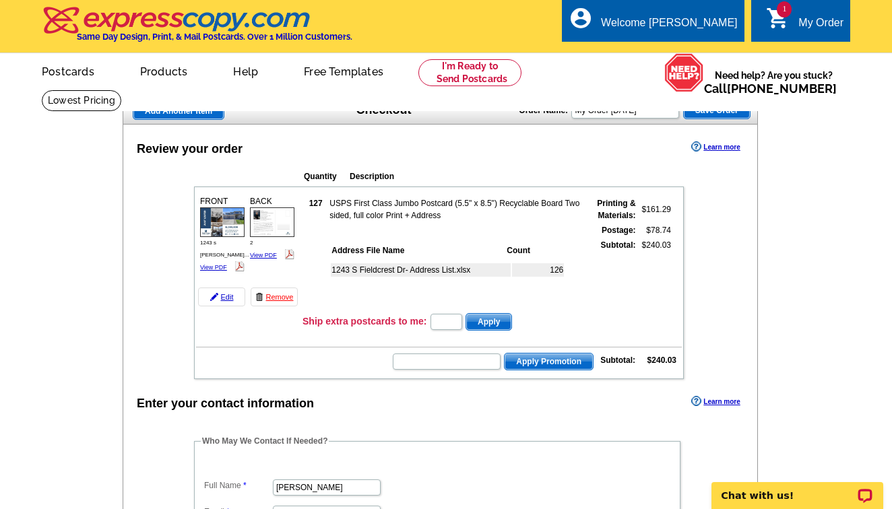
click at [228, 219] on img at bounding box center [222, 223] width 44 height 30
click at [281, 220] on img at bounding box center [272, 223] width 44 height 30
click at [439, 367] on input "text" at bounding box center [447, 362] width 108 height 16
type input "SMS40M"
click at [566, 365] on span "Apply Promotion" at bounding box center [549, 362] width 88 height 16
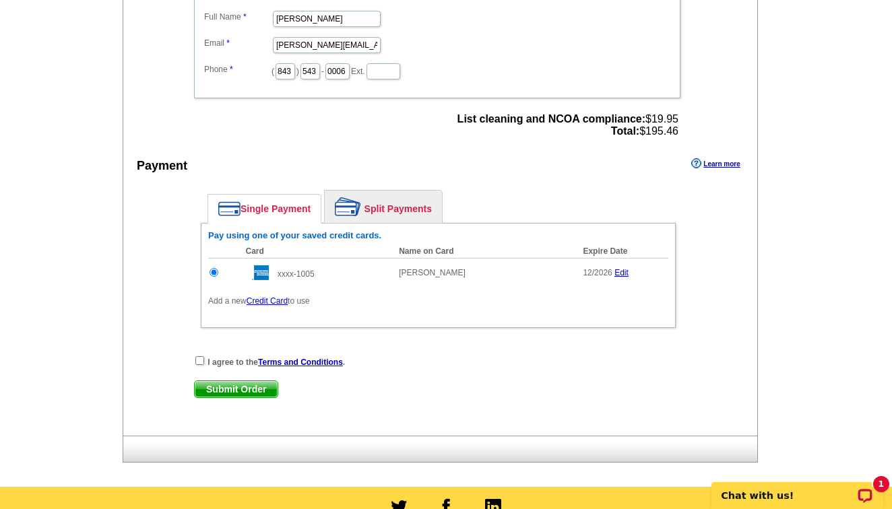
scroll to position [513, 0]
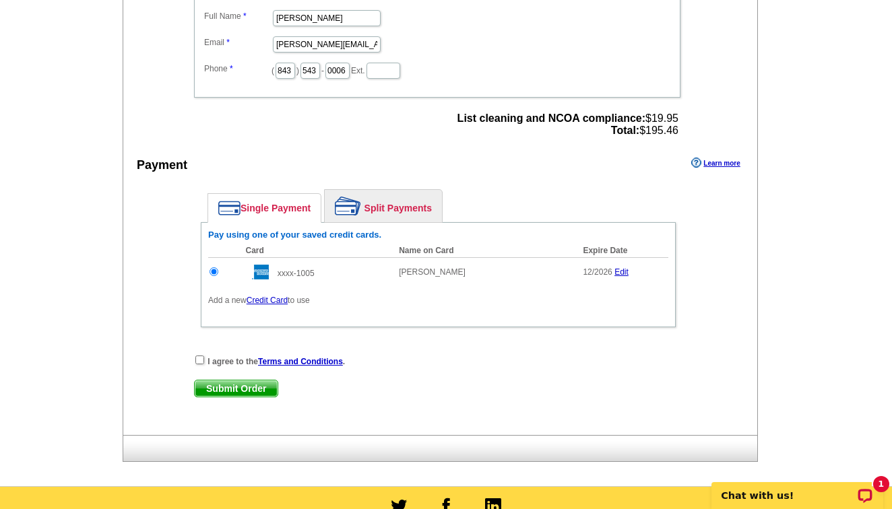
click at [198, 361] on input "checkbox" at bounding box center [199, 360] width 9 height 9
checkbox input "true"
click at [223, 388] on span "Submit Order" at bounding box center [236, 389] width 83 height 16
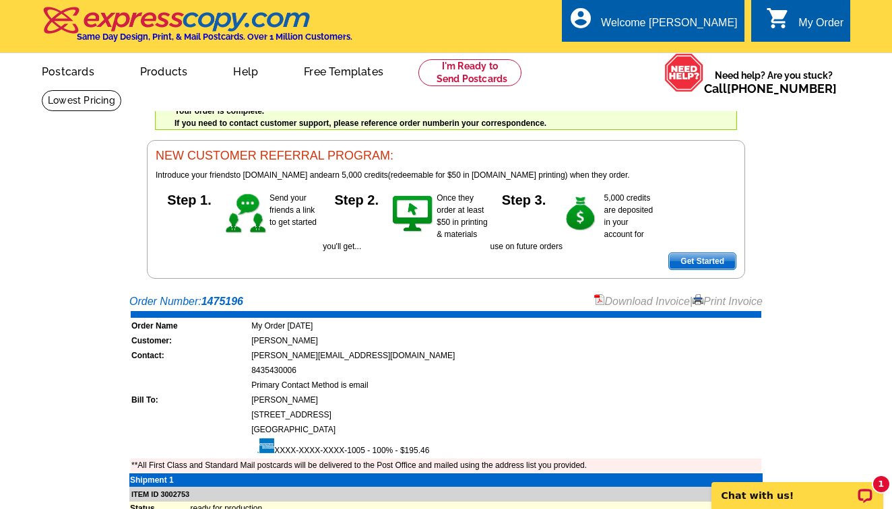
click at [803, 19] on div "My Order" at bounding box center [821, 26] width 45 height 19
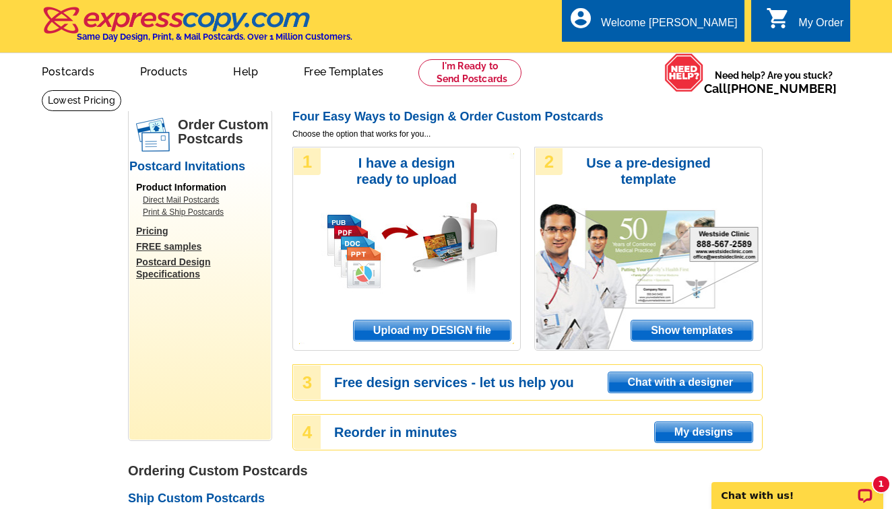
click at [408, 330] on span "Upload my DESIGN file" at bounding box center [432, 331] width 157 height 20
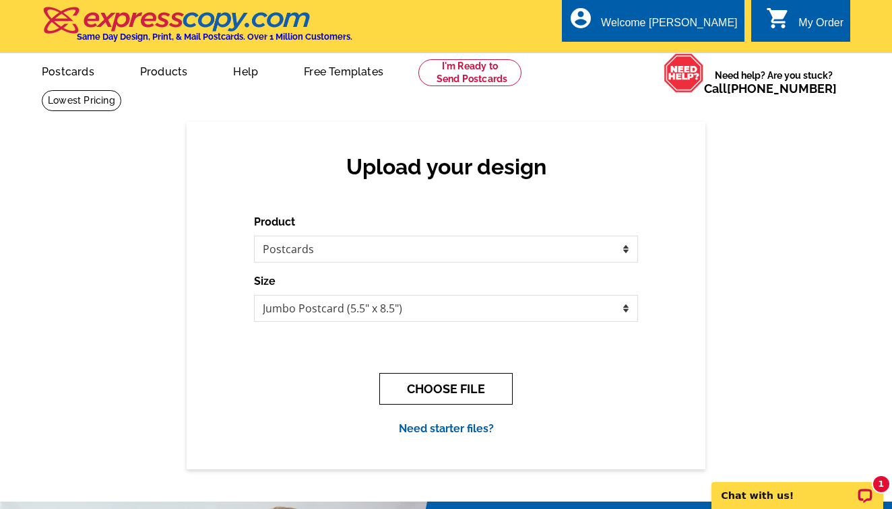
click at [416, 382] on button "CHOOSE FILE" at bounding box center [445, 389] width 133 height 32
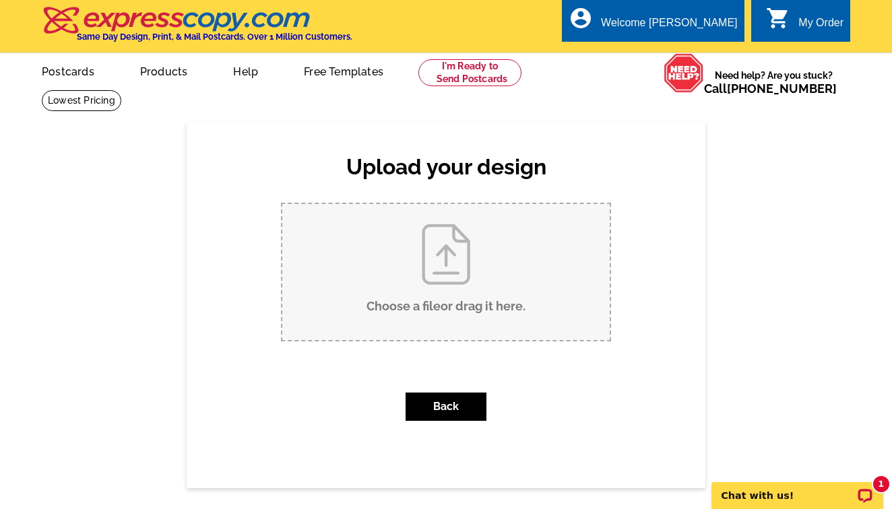
click at [421, 272] on input "Choose a file or drag it here ." at bounding box center [446, 272] width 328 height 136
type input "C:\fakepath\1.jpg"
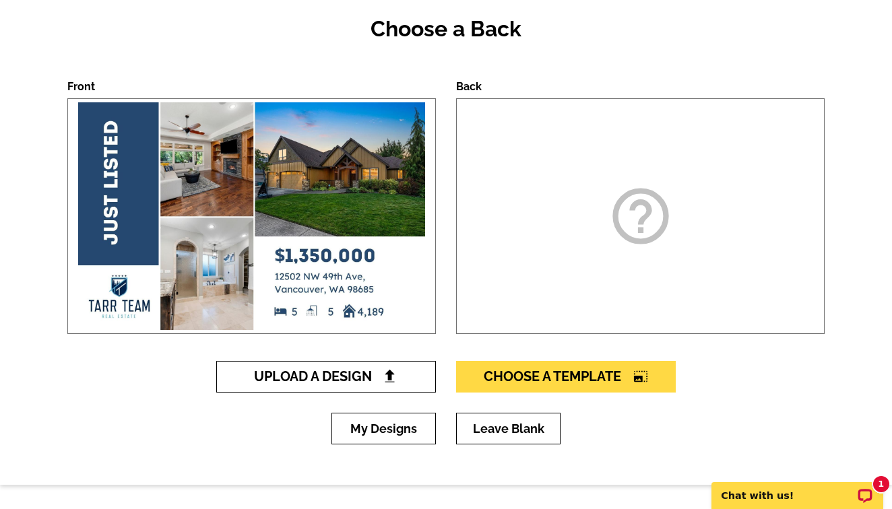
scroll to position [143, 0]
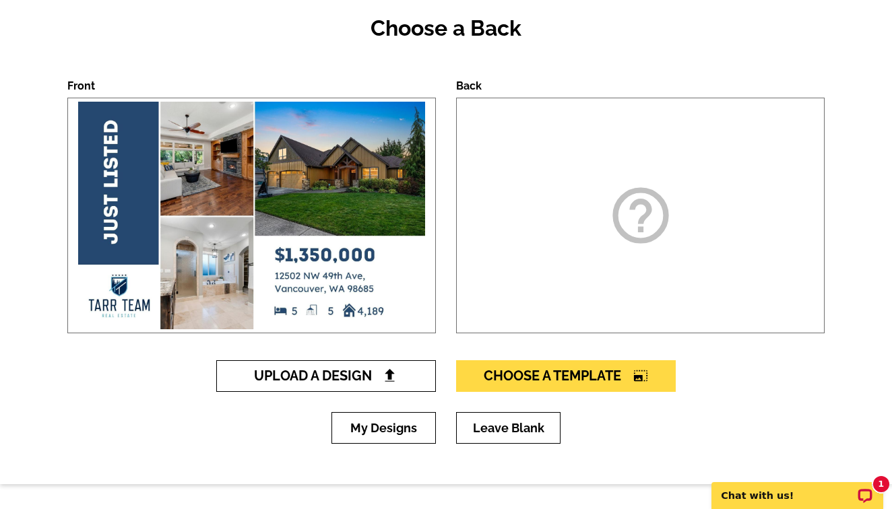
click at [385, 368] on span "Upload A Design" at bounding box center [326, 376] width 145 height 16
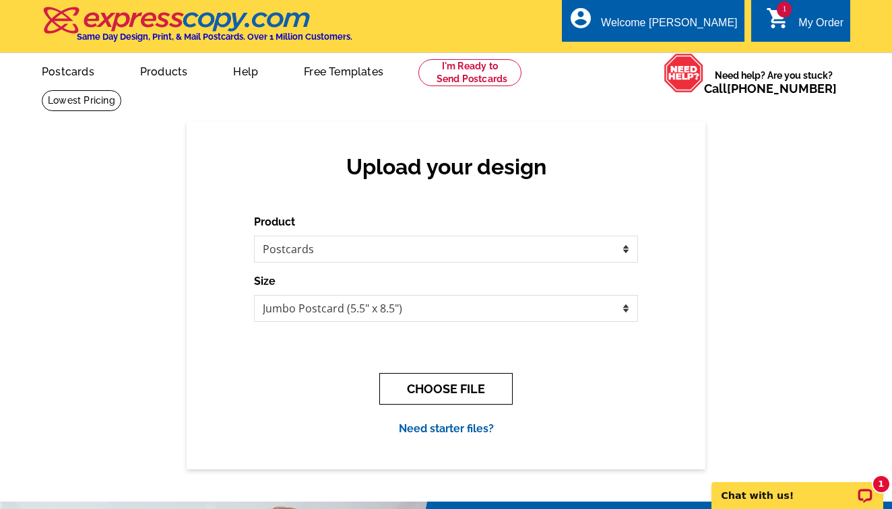
click at [419, 392] on button "CHOOSE FILE" at bounding box center [445, 389] width 133 height 32
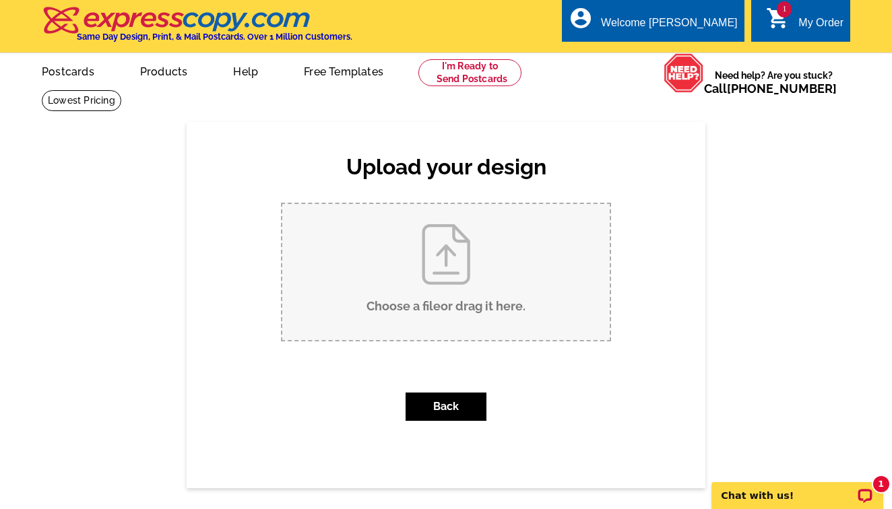
click at [441, 284] on input "Choose a file or drag it here ." at bounding box center [446, 272] width 328 height 136
type input "C:\fakepath\2.jpg"
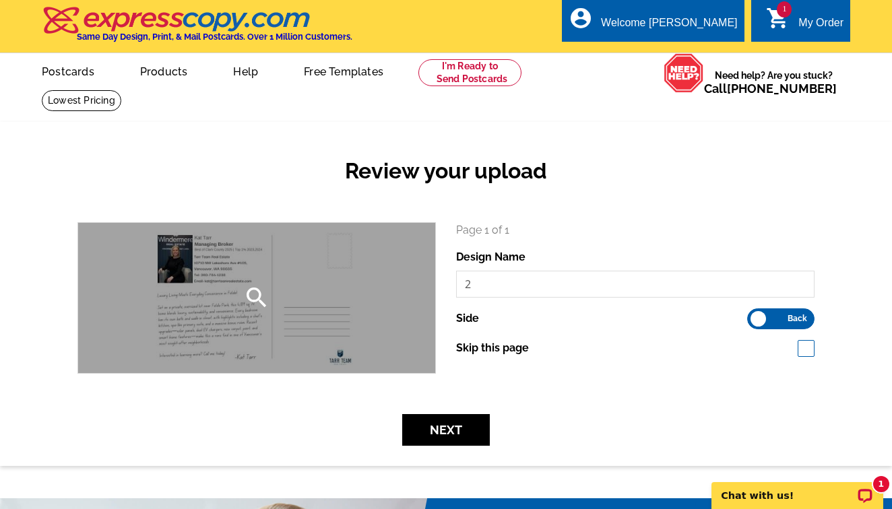
click at [237, 309] on div "search" at bounding box center [256, 298] width 357 height 150
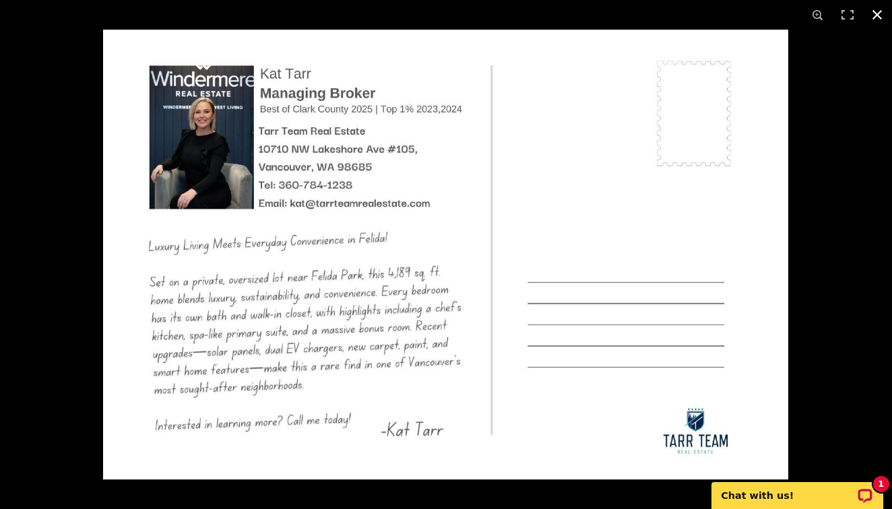
click at [78, 61] on div at bounding box center [446, 254] width 892 height 509
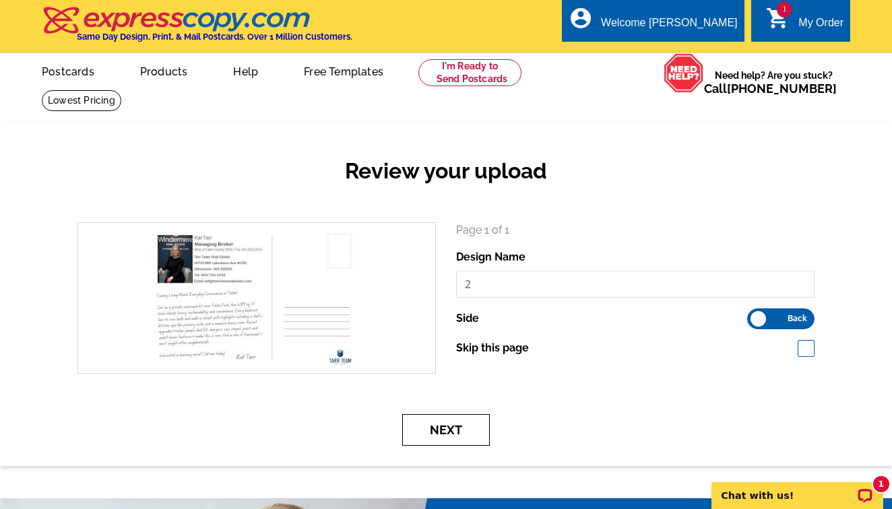
click at [433, 429] on button "Next" at bounding box center [446, 430] width 88 height 32
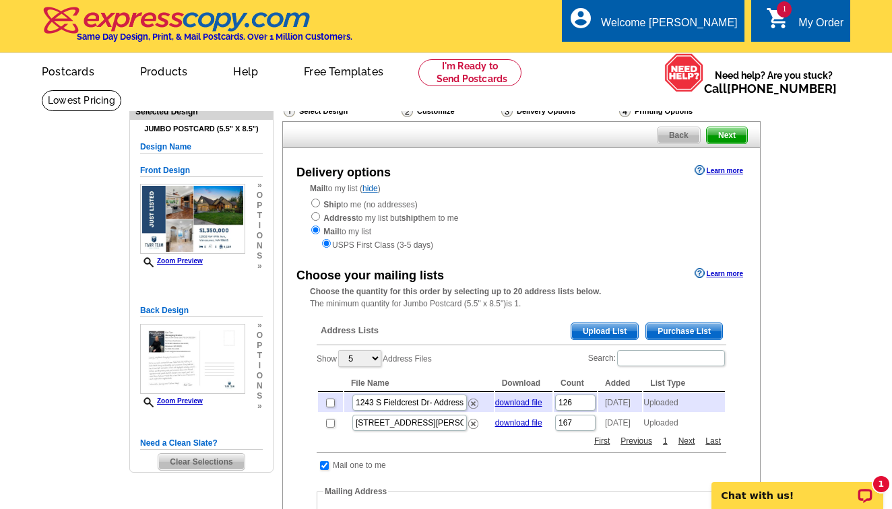
click at [602, 326] on span "Upload List" at bounding box center [604, 331] width 67 height 16
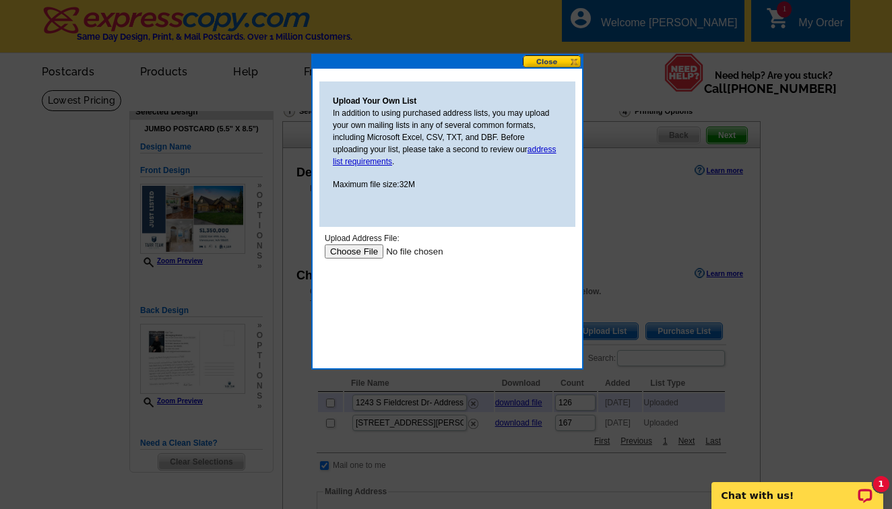
click at [365, 250] on input "file" at bounding box center [410, 252] width 171 height 14
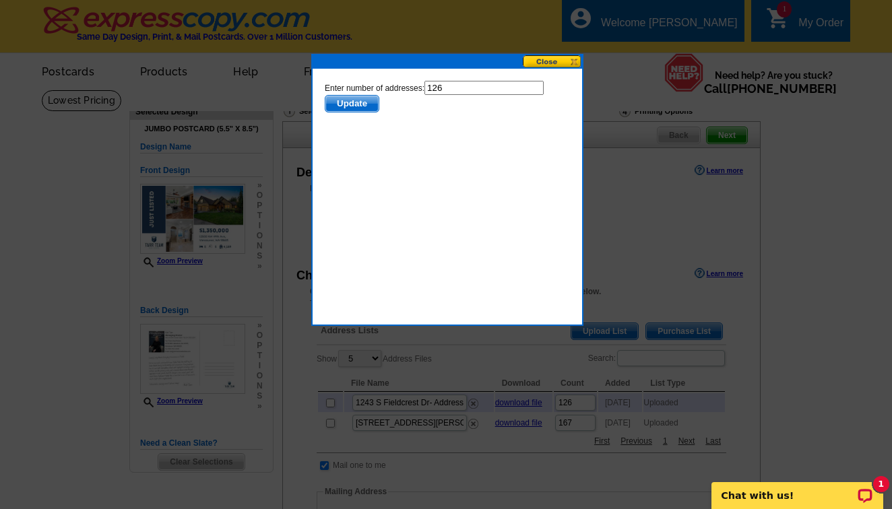
click at [543, 64] on button at bounding box center [552, 61] width 59 height 13
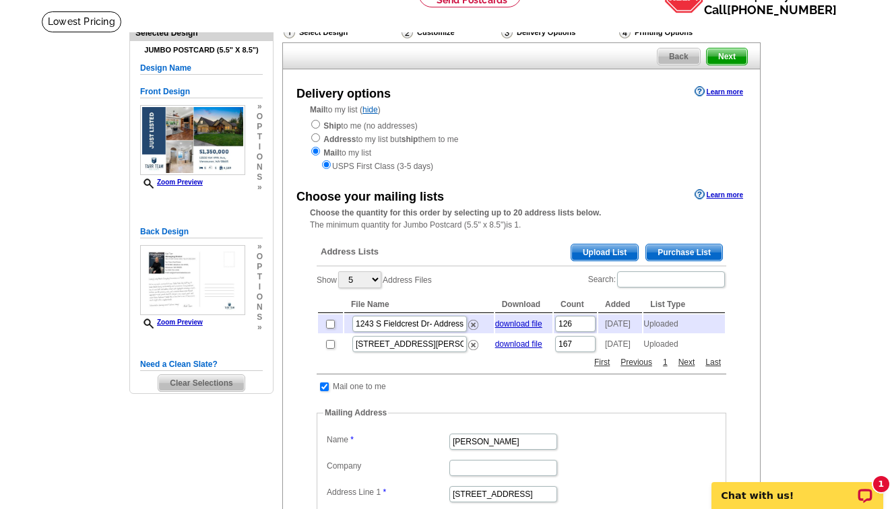
scroll to position [80, 0]
click at [594, 247] on span "Upload List" at bounding box center [604, 252] width 67 height 16
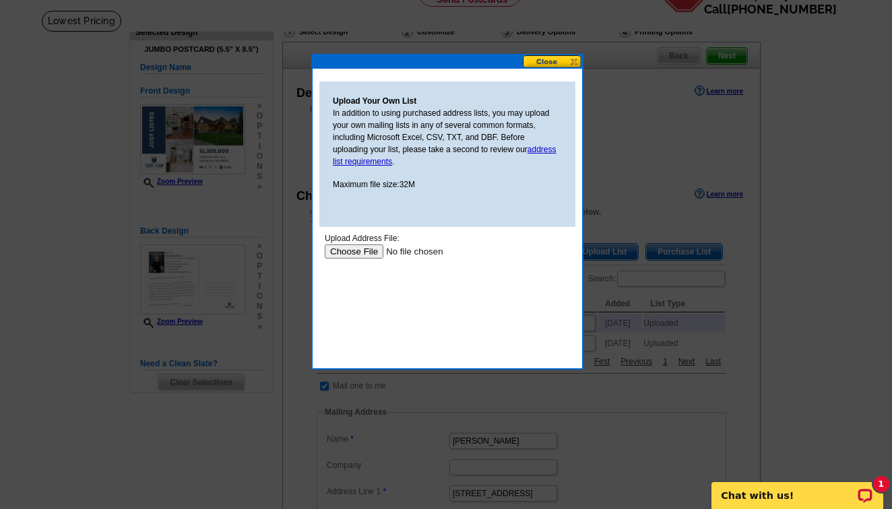
scroll to position [0, 0]
click at [359, 249] on input "file" at bounding box center [410, 252] width 171 height 14
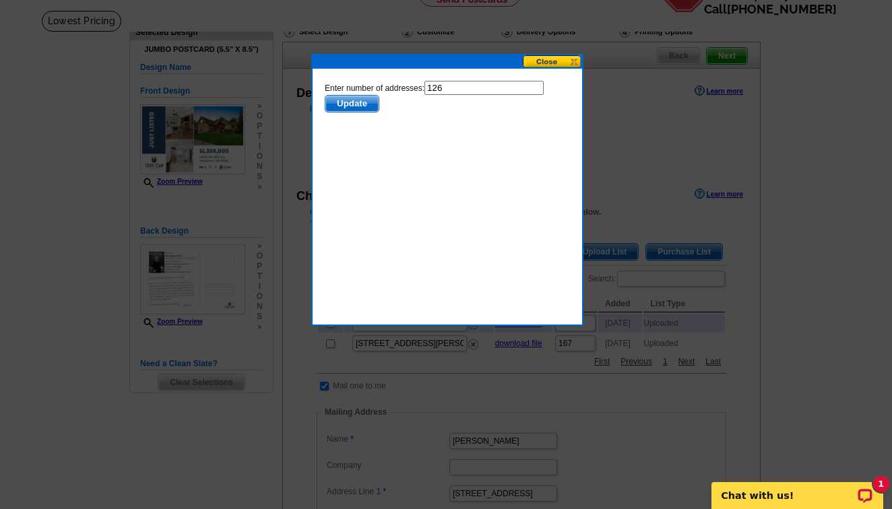
click at [350, 100] on span "Update" at bounding box center [352, 104] width 53 height 16
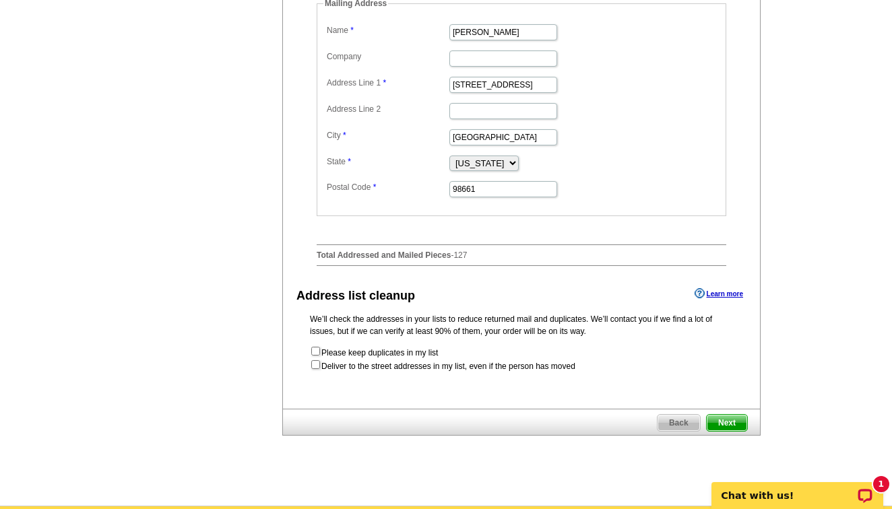
scroll to position [522, 0]
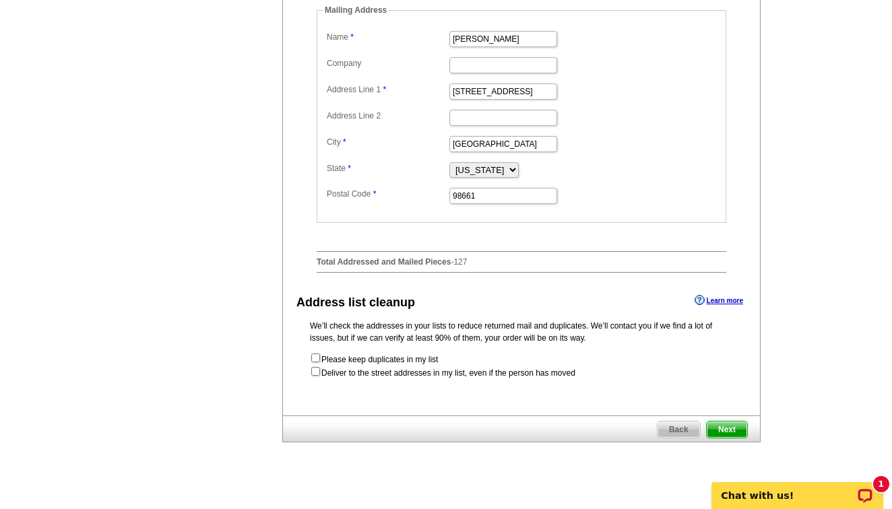
click at [317, 376] on input "checkbox" at bounding box center [315, 371] width 9 height 9
checkbox input "true"
radio input "true"
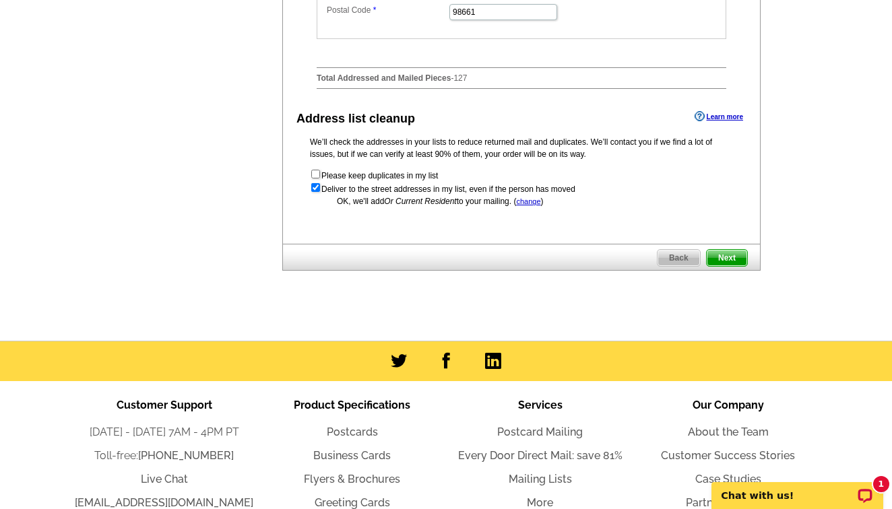
scroll to position [720, 0]
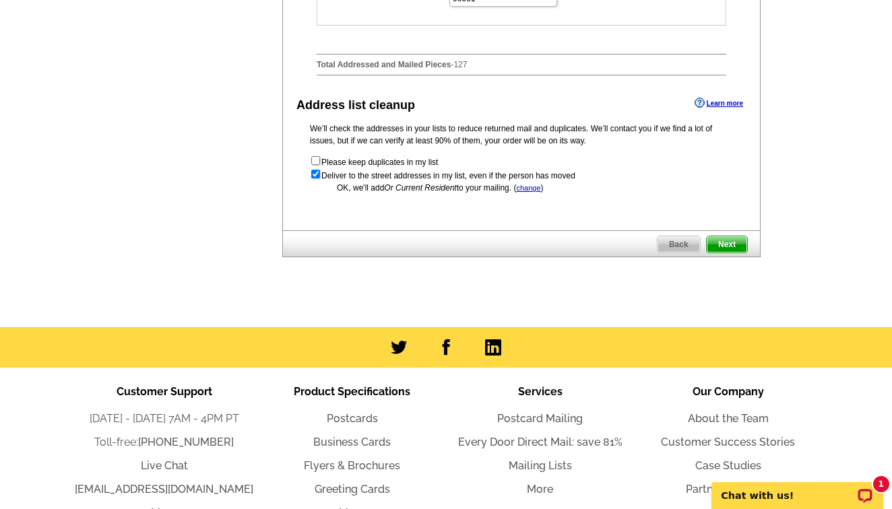
click at [726, 253] on span "Next" at bounding box center [727, 245] width 40 height 16
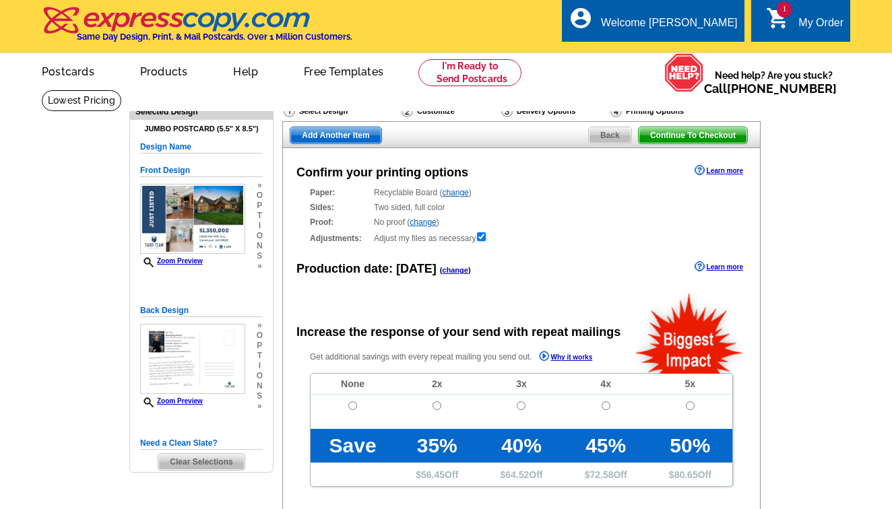
radio input "false"
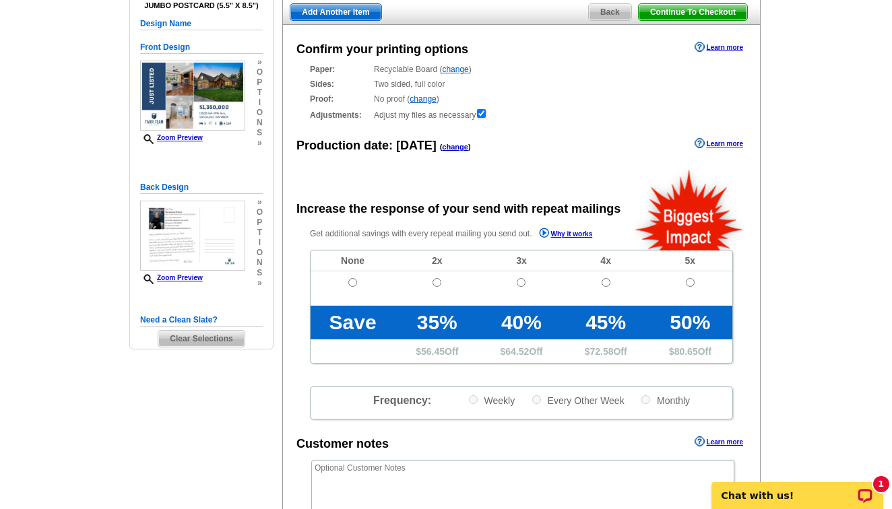
scroll to position [264, 0]
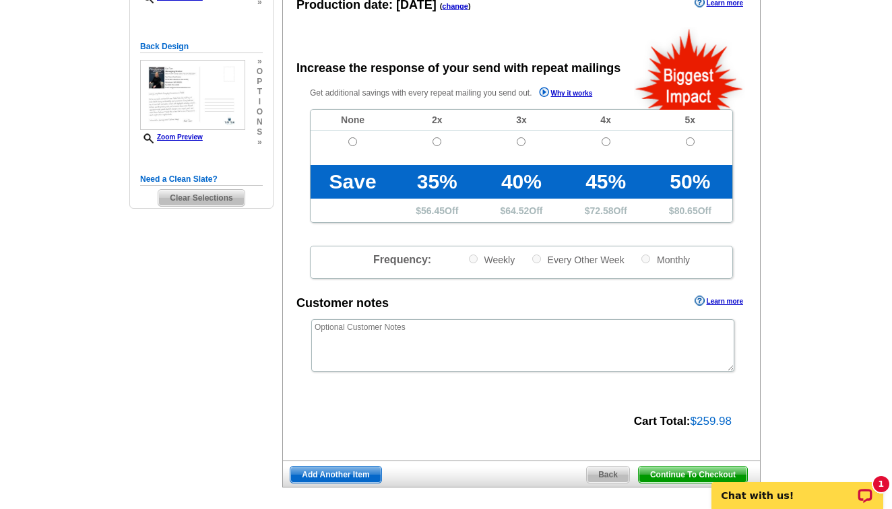
click at [349, 141] on input "radio" at bounding box center [352, 141] width 9 height 9
radio input "true"
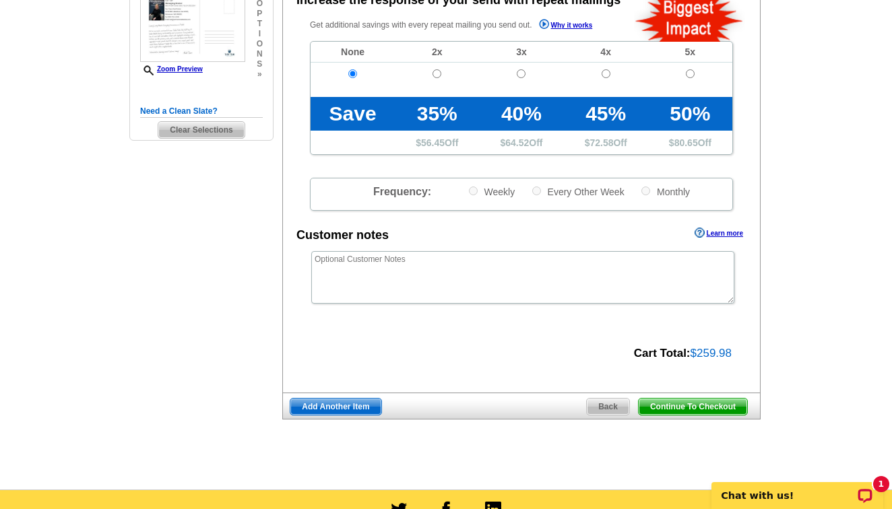
scroll to position [383, 0]
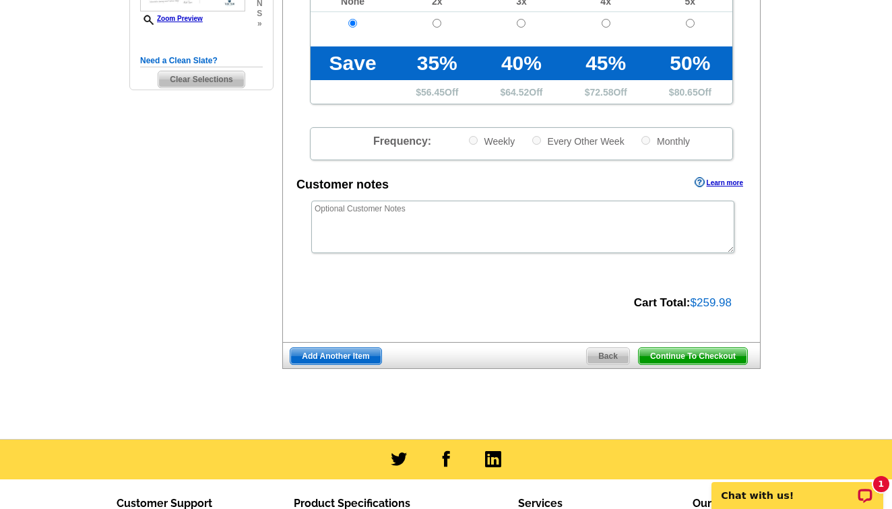
click at [734, 348] on span "Continue To Checkout" at bounding box center [693, 356] width 109 height 16
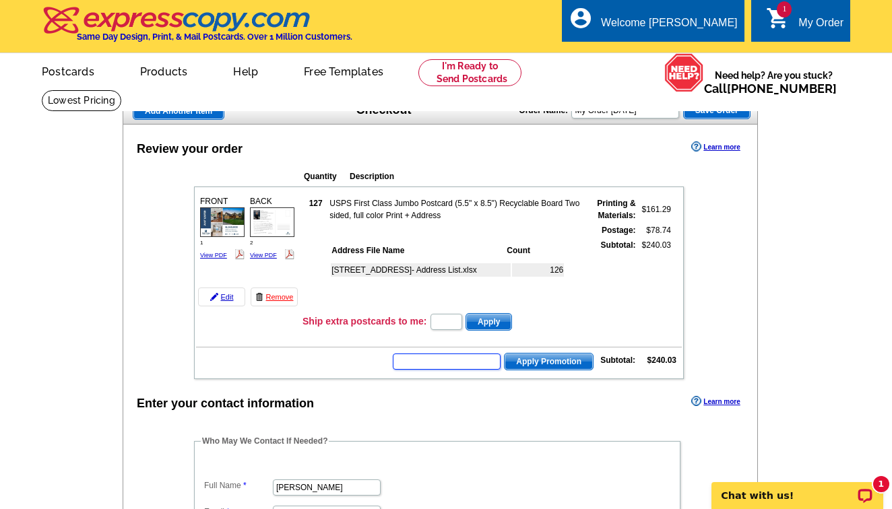
click at [453, 369] on input "text" at bounding box center [447, 362] width 108 height 16
type input "SMS40m"
click at [529, 358] on span "Apply Promotion" at bounding box center [549, 362] width 88 height 16
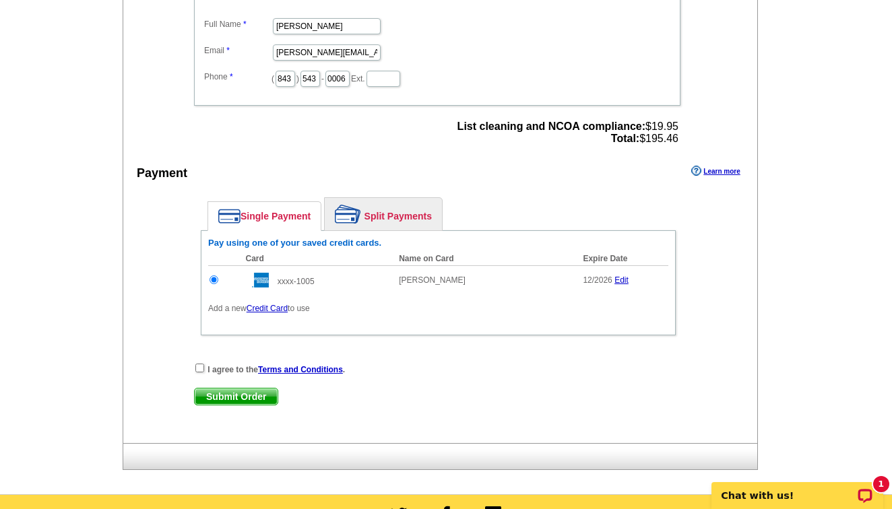
scroll to position [539, 0]
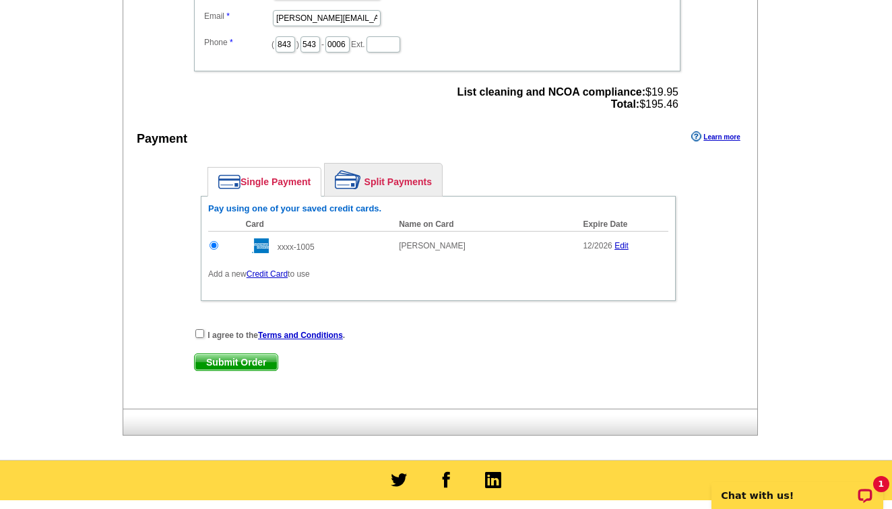
click at [204, 335] on div "I agree to the Terms and Conditions ." at bounding box center [438, 334] width 489 height 13
click at [199, 334] on input "checkbox" at bounding box center [199, 334] width 9 height 9
checkbox input "true"
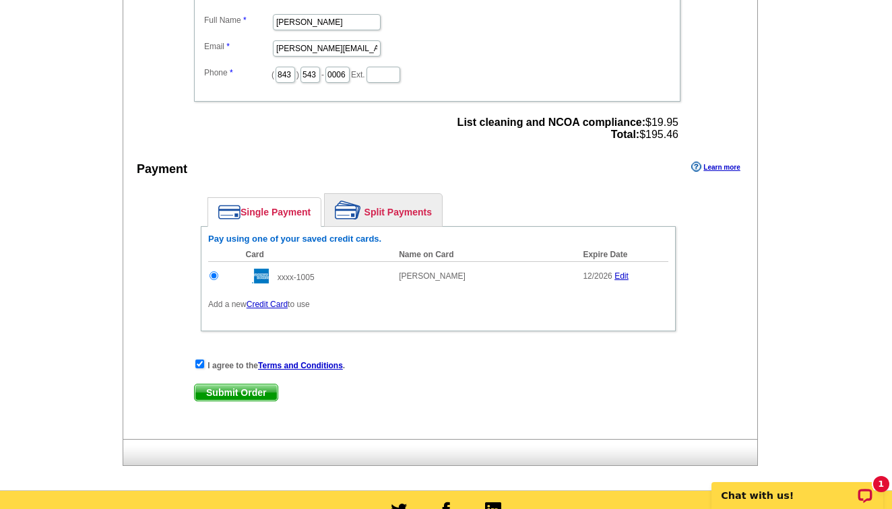
scroll to position [520, 0]
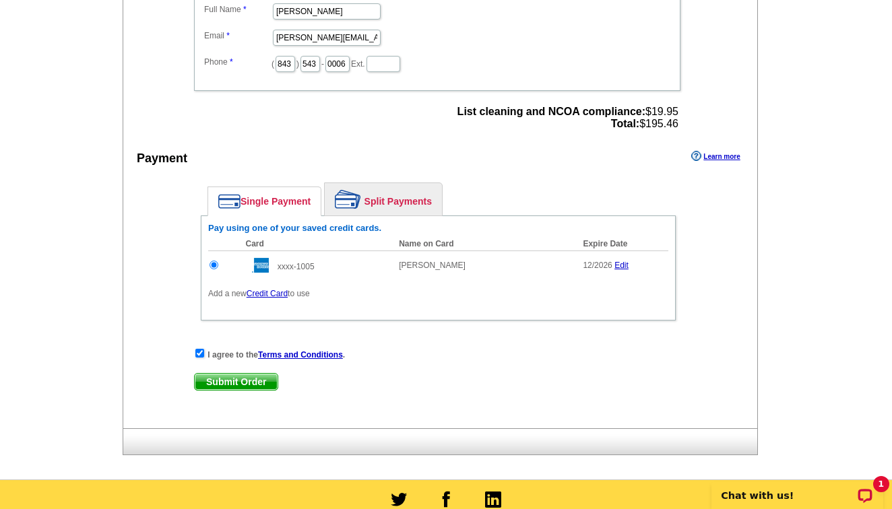
click at [255, 381] on span "Submit Order" at bounding box center [236, 382] width 83 height 16
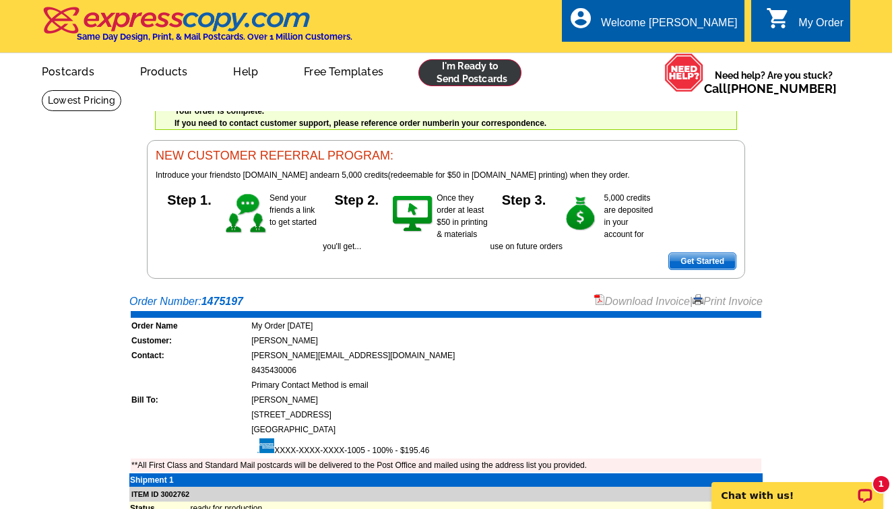
click at [491, 76] on link at bounding box center [470, 72] width 103 height 27
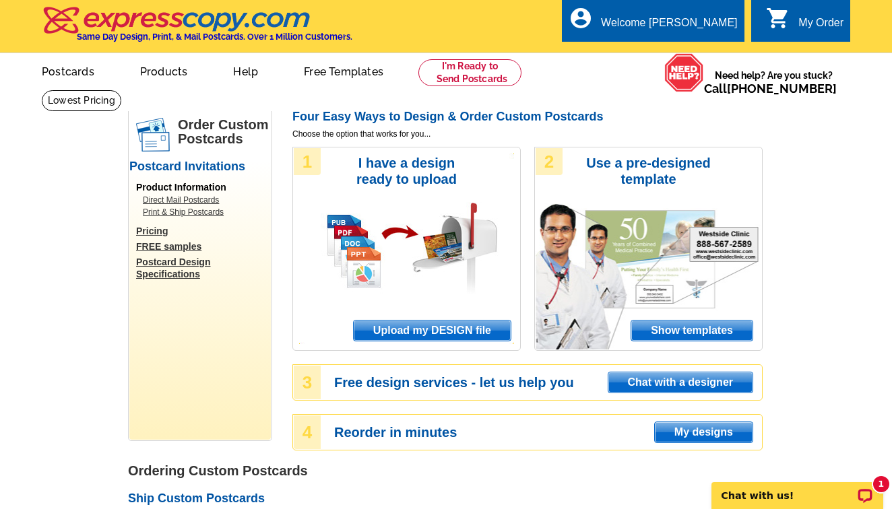
click at [420, 329] on span "Upload my DESIGN file" at bounding box center [432, 331] width 157 height 20
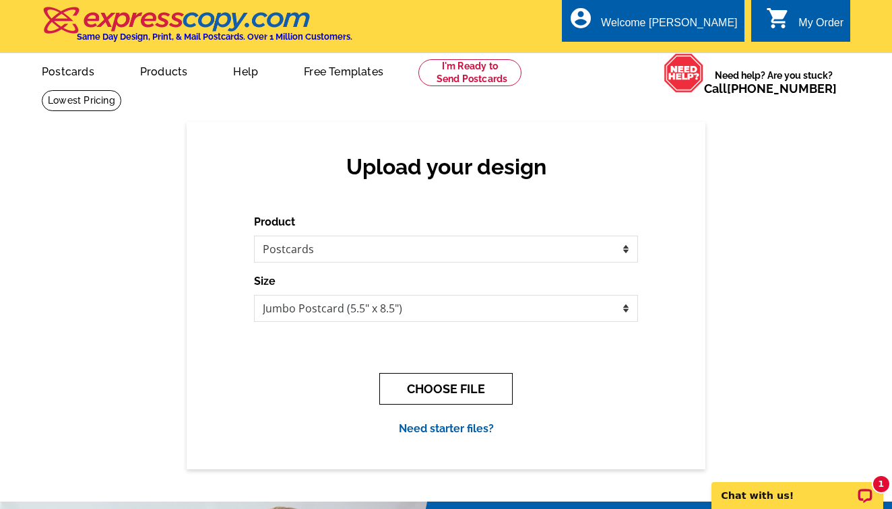
click at [432, 389] on button "CHOOSE FILE" at bounding box center [445, 389] width 133 height 32
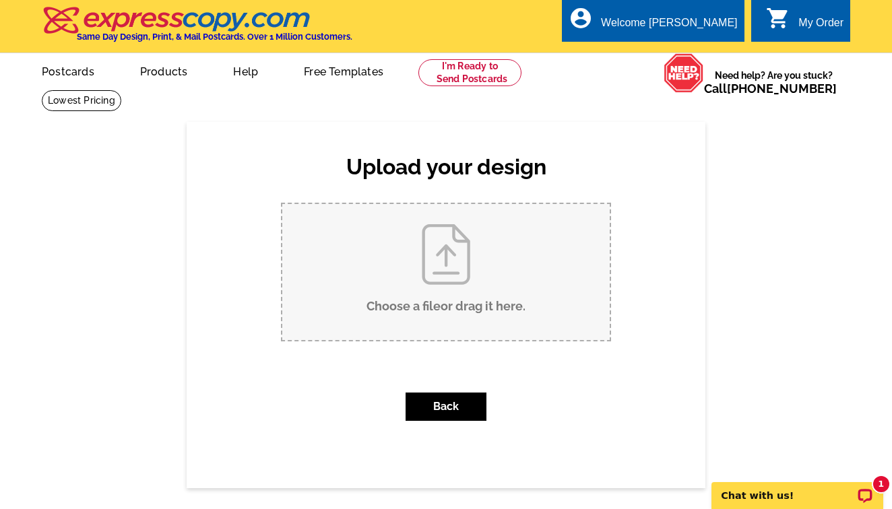
click at [459, 226] on input "Choose a file or drag it here ." at bounding box center [446, 272] width 328 height 136
type input "C:\fakepath\1.jpg"
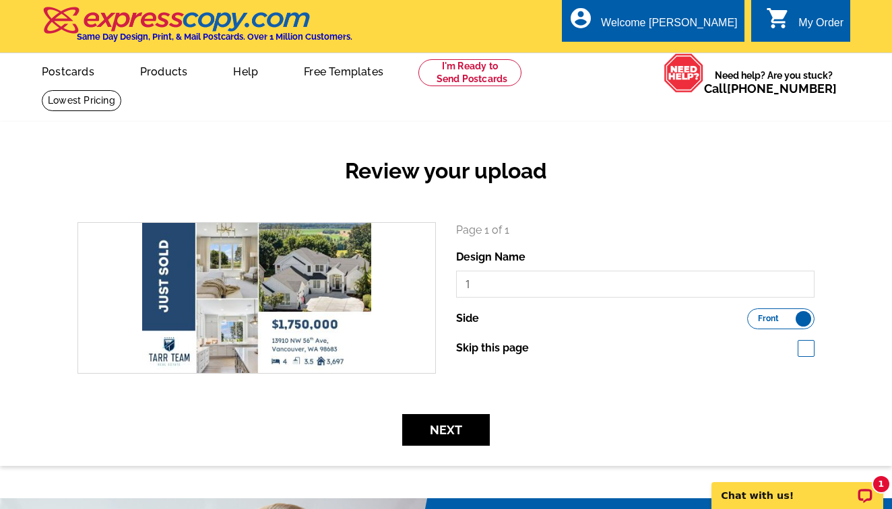
click at [491, 428] on div "Next" at bounding box center [446, 430] width 758 height 32
click at [470, 428] on button "Next" at bounding box center [446, 430] width 88 height 32
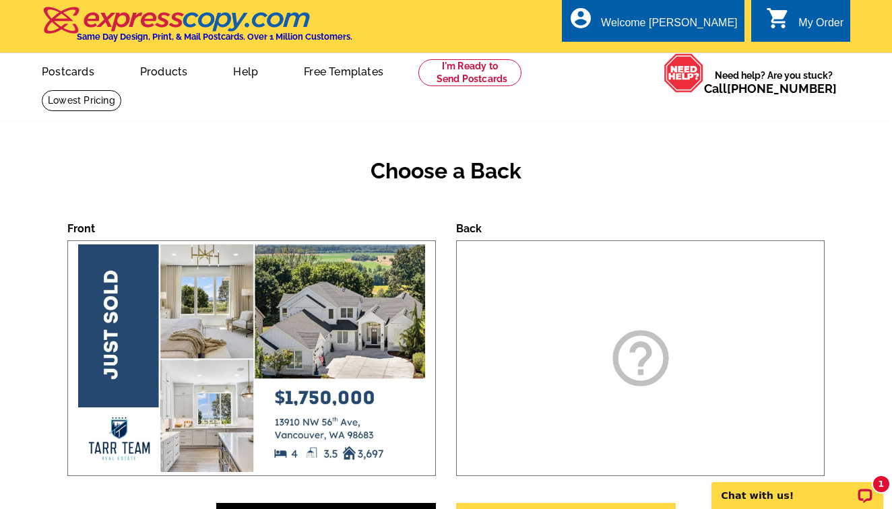
scroll to position [316, 0]
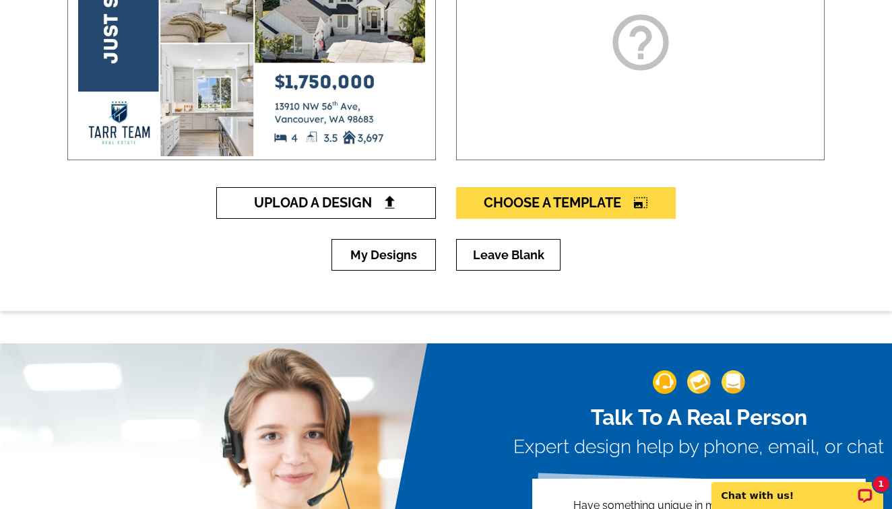
click at [374, 196] on span "Upload A Design" at bounding box center [326, 203] width 145 height 16
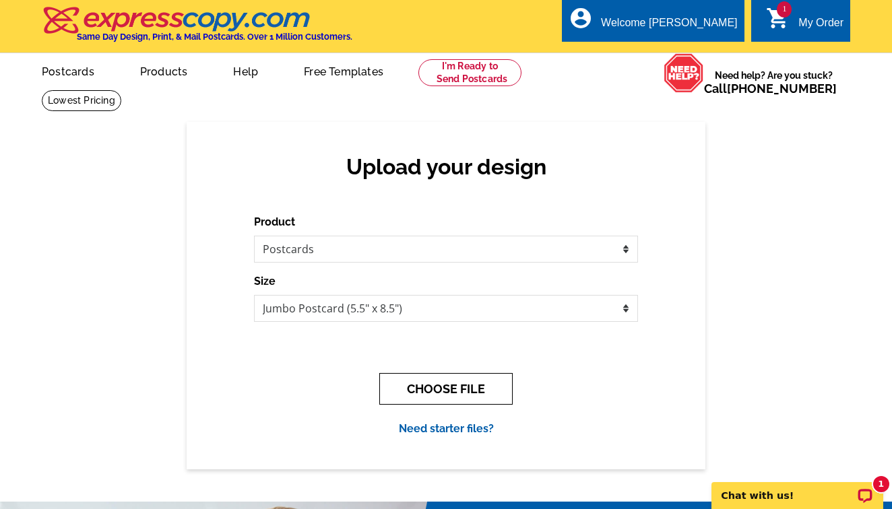
click at [431, 386] on button "CHOOSE FILE" at bounding box center [445, 389] width 133 height 32
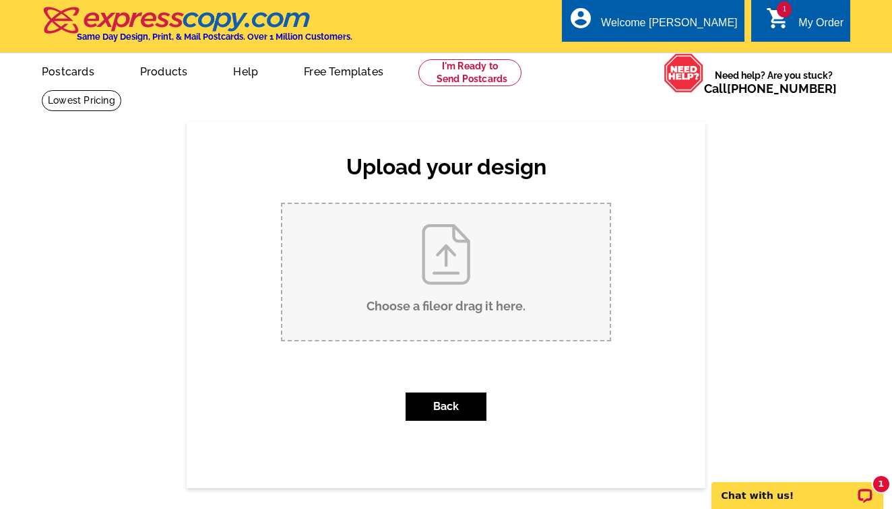
click at [426, 301] on input "Choose a file or drag it here ." at bounding box center [446, 272] width 328 height 136
type input "C:\fakepath\2.jpg"
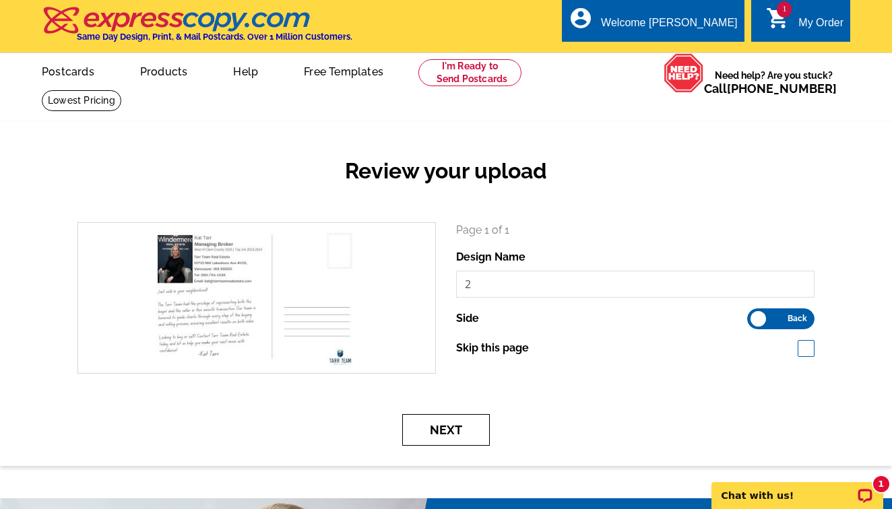
click at [475, 441] on button "Next" at bounding box center [446, 430] width 88 height 32
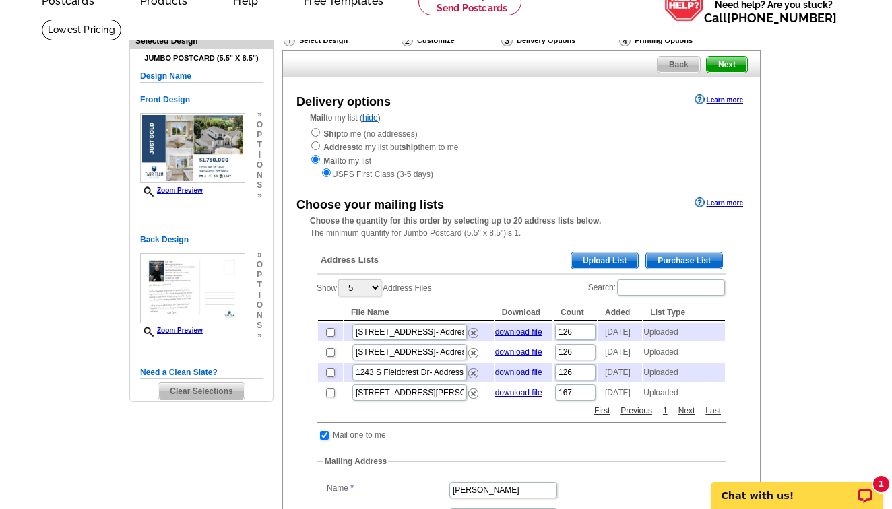
scroll to position [71, 0]
click at [607, 252] on span "Upload List" at bounding box center [604, 260] width 67 height 16
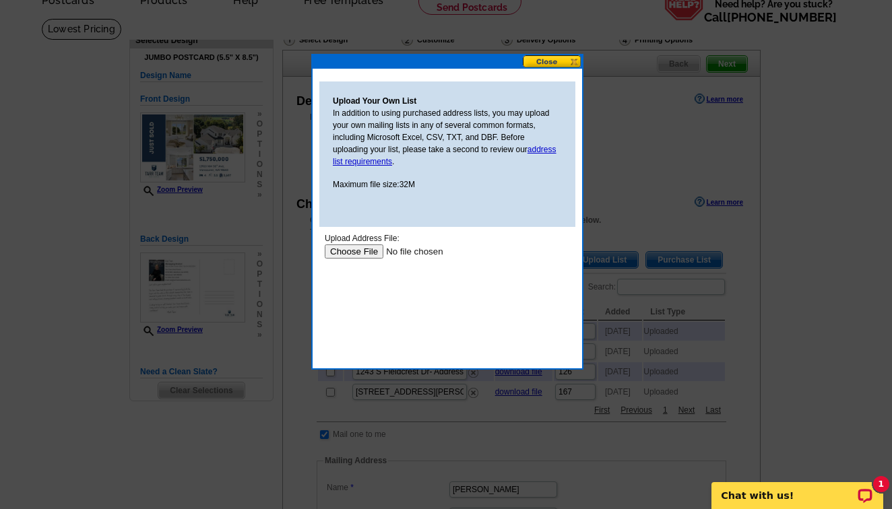
scroll to position [0, 0]
click at [350, 253] on input "file" at bounding box center [410, 252] width 171 height 14
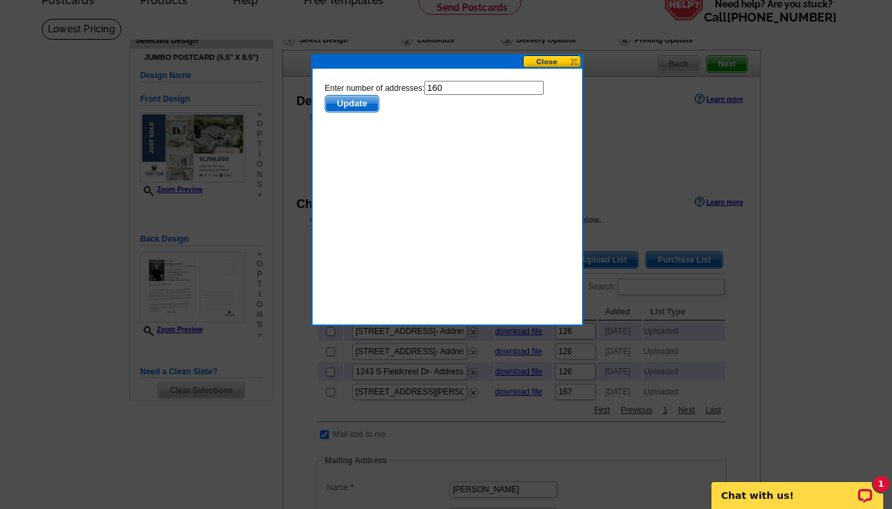
click at [369, 104] on span "Update" at bounding box center [352, 104] width 53 height 16
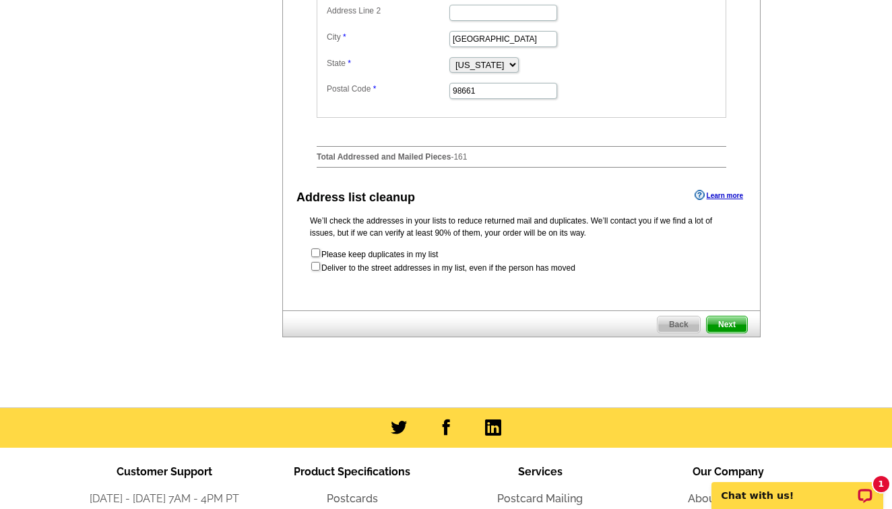
scroll to position [650, 0]
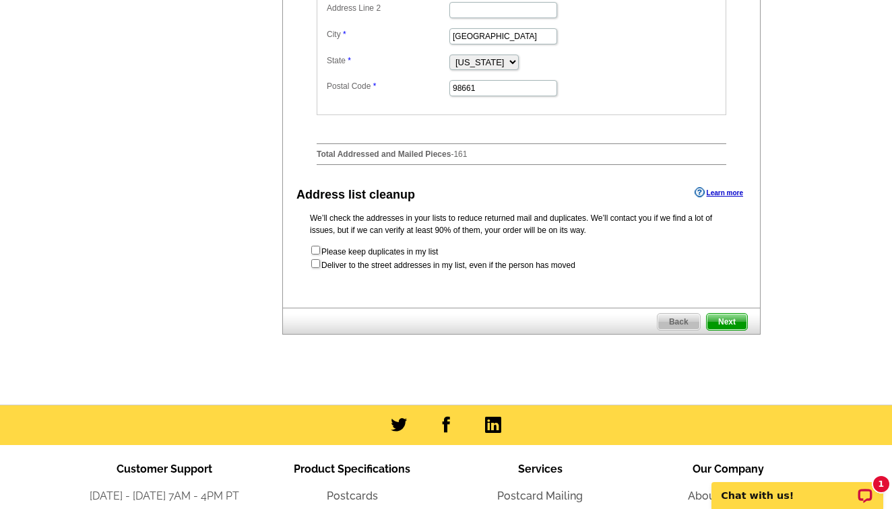
click at [340, 272] on form "Please keep duplicates in my list Deliver to the street addresses in my list, e…" at bounding box center [521, 258] width 423 height 27
click at [318, 268] on input "checkbox" at bounding box center [315, 263] width 9 height 9
checkbox input "true"
radio input "true"
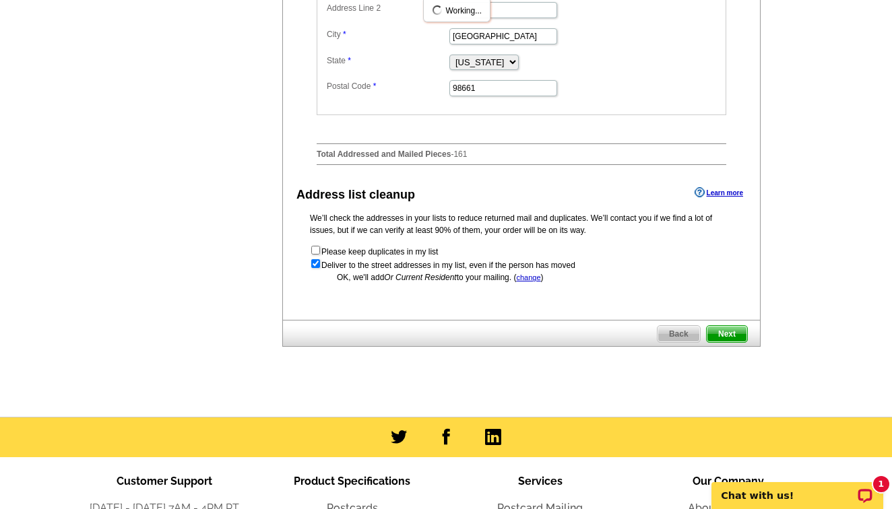
scroll to position [0, 0]
click at [741, 342] on span "Next" at bounding box center [727, 334] width 40 height 16
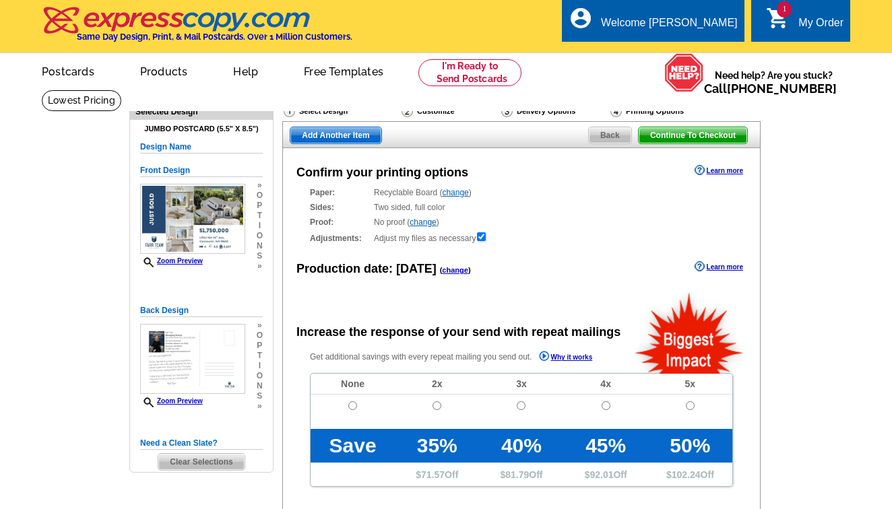
radio input "false"
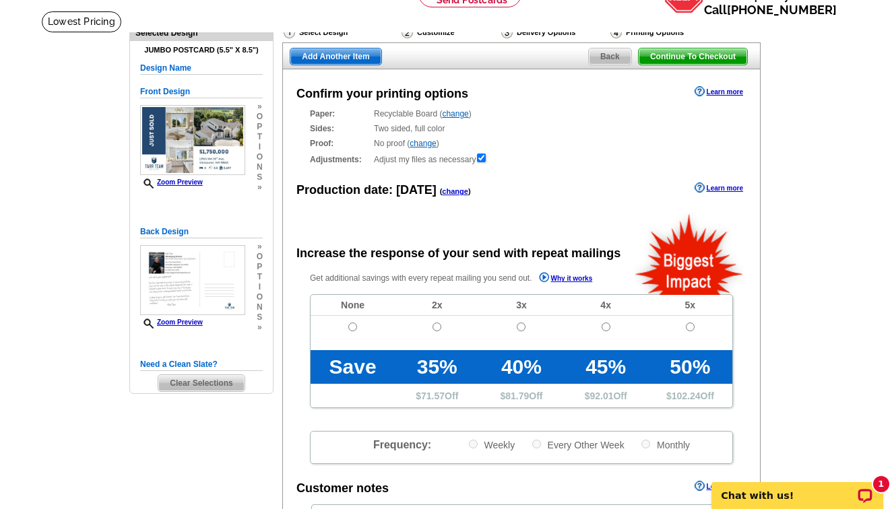
scroll to position [84, 0]
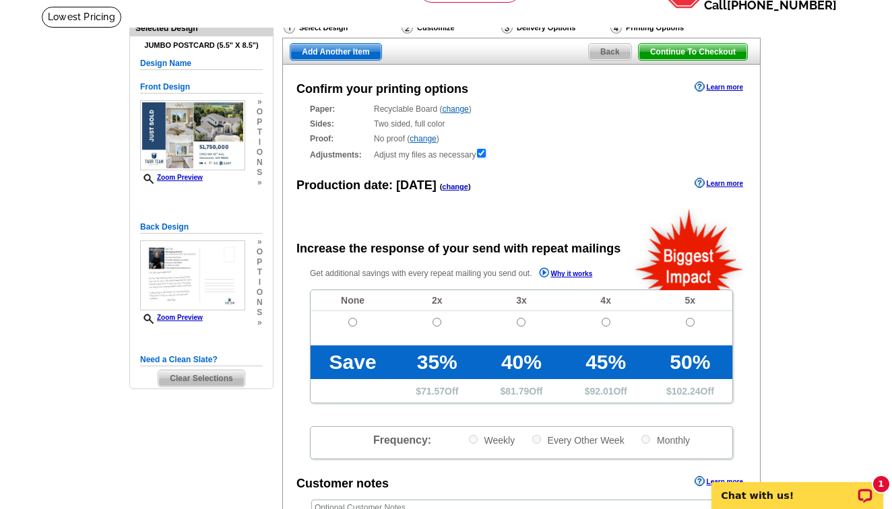
click at [352, 321] on input "radio" at bounding box center [352, 322] width 9 height 9
radio input "true"
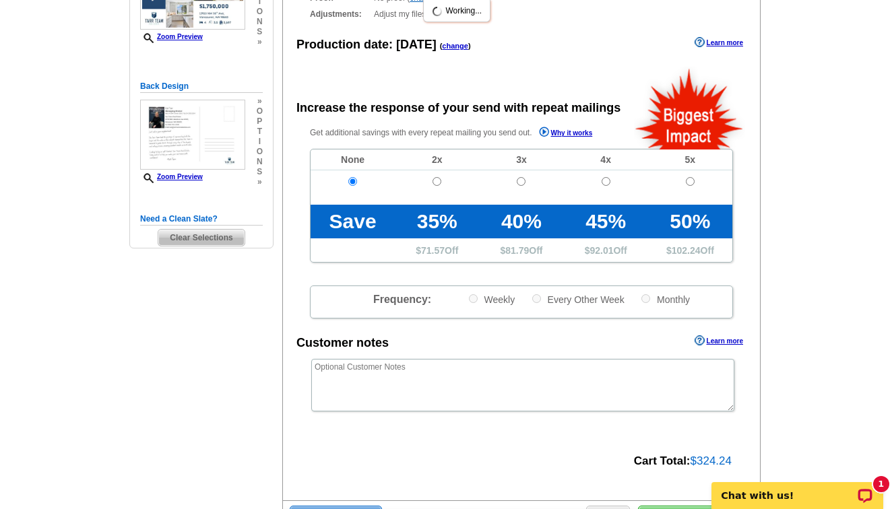
scroll to position [255, 0]
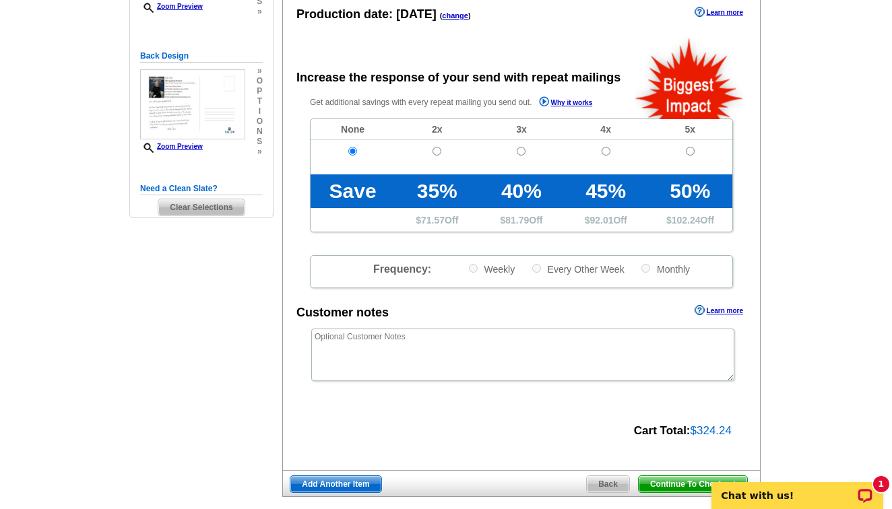
click at [673, 485] on span "Continue To Checkout" at bounding box center [693, 484] width 109 height 16
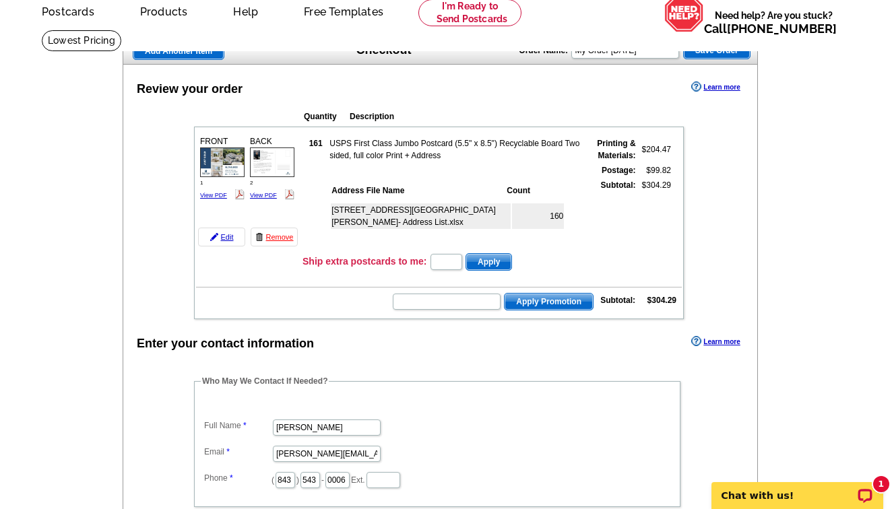
scroll to position [61, 0]
click at [462, 304] on input "text" at bounding box center [447, 301] width 108 height 16
type input "SMS40m"
click at [536, 301] on span "Apply Promotion" at bounding box center [549, 301] width 88 height 16
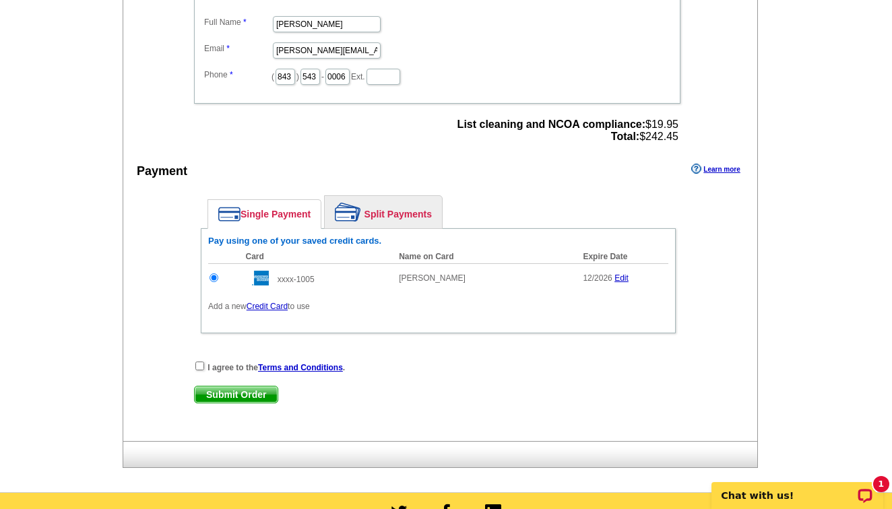
scroll to position [508, 0]
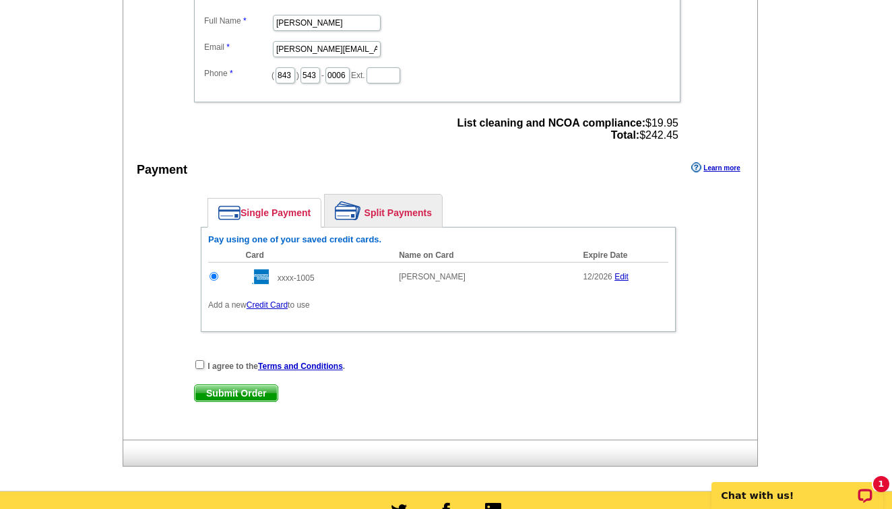
click at [199, 361] on input "checkbox" at bounding box center [199, 365] width 9 height 9
checkbox input "true"
click at [227, 387] on span "Submit Order" at bounding box center [236, 393] width 83 height 16
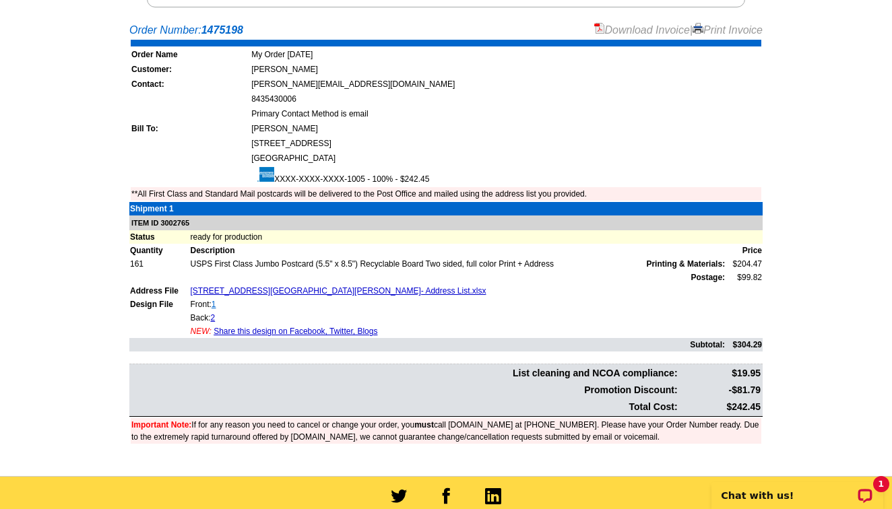
click at [214, 302] on link "1" at bounding box center [214, 304] width 5 height 9
click at [216, 317] on link "2" at bounding box center [213, 317] width 5 height 9
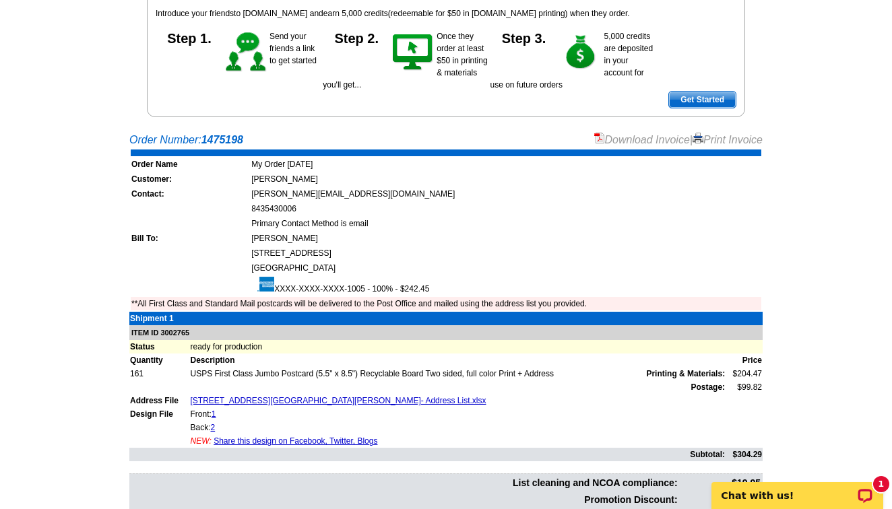
scroll to position [259, 0]
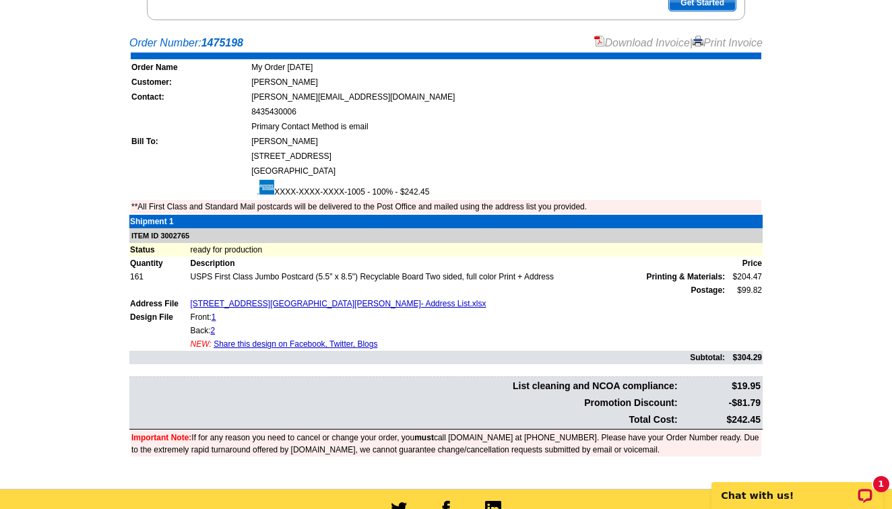
click at [604, 39] on link "Download Invoice" at bounding box center [642, 42] width 96 height 11
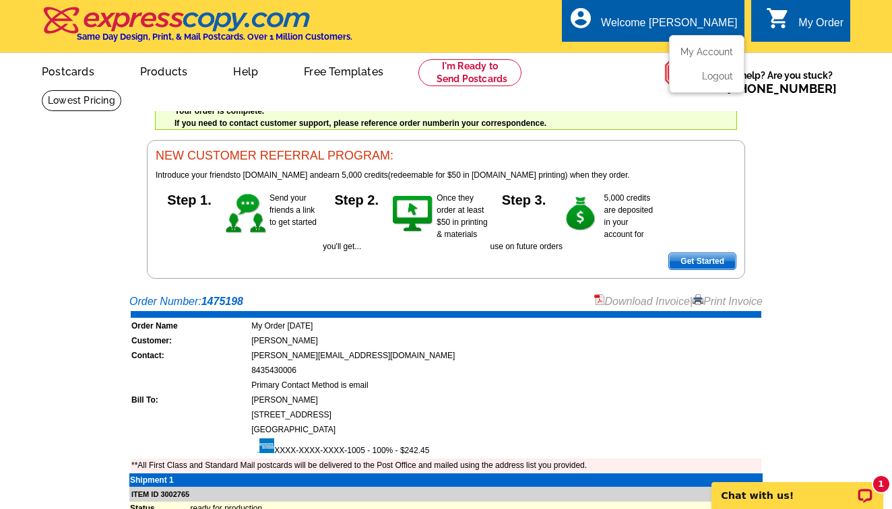
scroll to position [0, 0]
click at [669, 25] on div "Welcome [PERSON_NAME]" at bounding box center [669, 26] width 136 height 19
click at [690, 51] on link "My Account" at bounding box center [704, 52] width 58 height 12
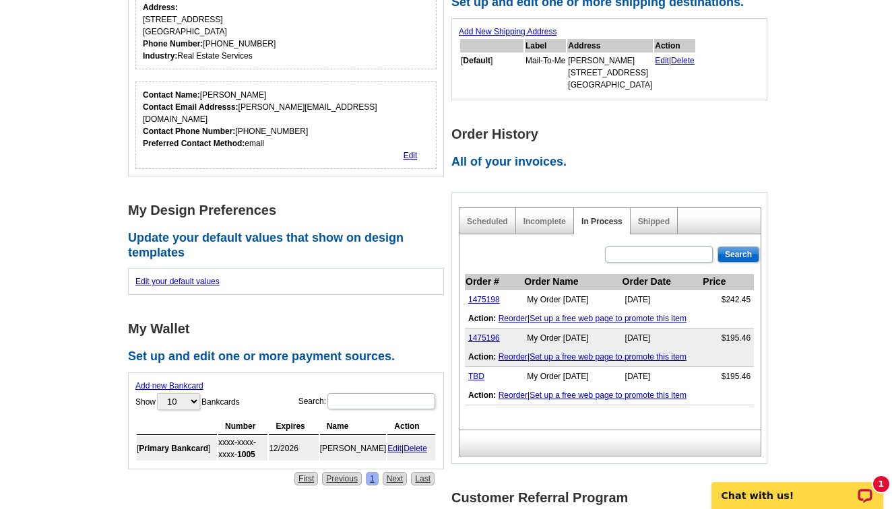
scroll to position [266, 0]
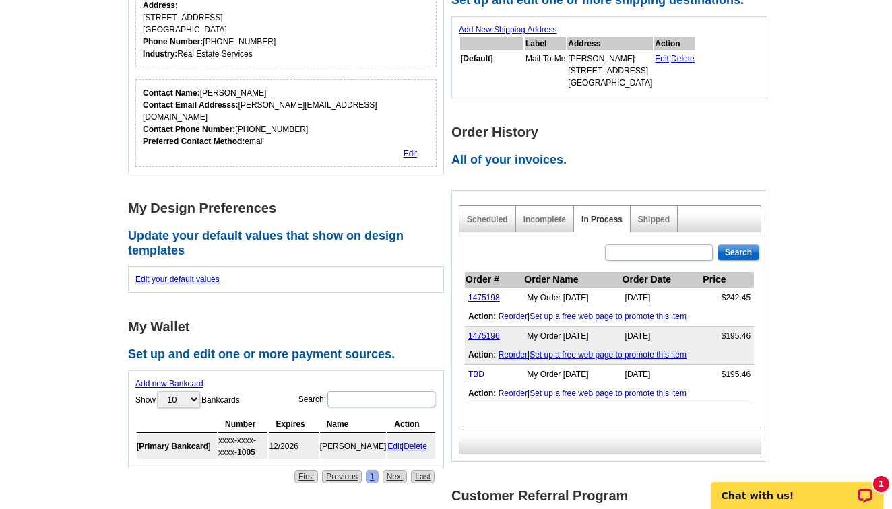
click at [515, 367] on td "TBD" at bounding box center [494, 375] width 59 height 20
click at [528, 373] on td "My Order [DATE]" at bounding box center [573, 375] width 98 height 20
click at [475, 375] on link "TBD" at bounding box center [476, 374] width 16 height 9
click at [492, 334] on link "1475196" at bounding box center [484, 336] width 32 height 9
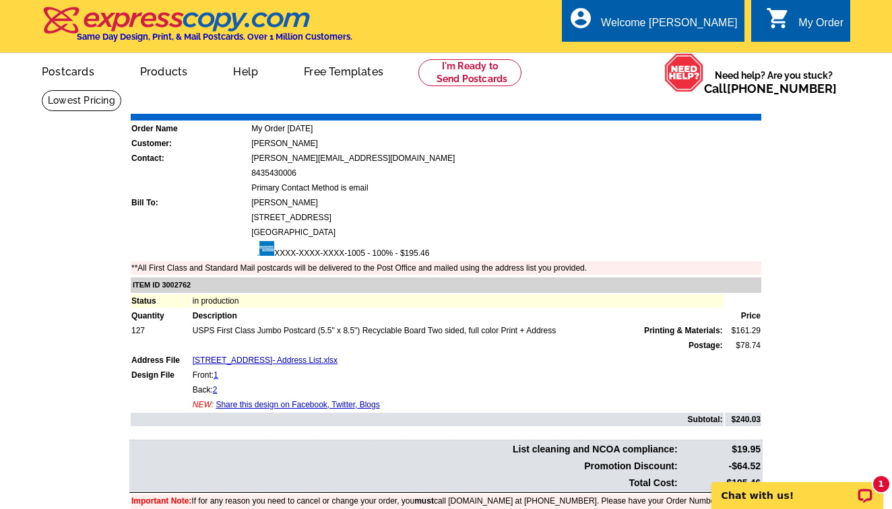
click at [607, 101] on link "Download Invoice" at bounding box center [642, 103] width 96 height 11
click at [607, 106] on link "Download Invoice" at bounding box center [642, 103] width 96 height 11
